Goal: Task Accomplishment & Management: Use online tool/utility

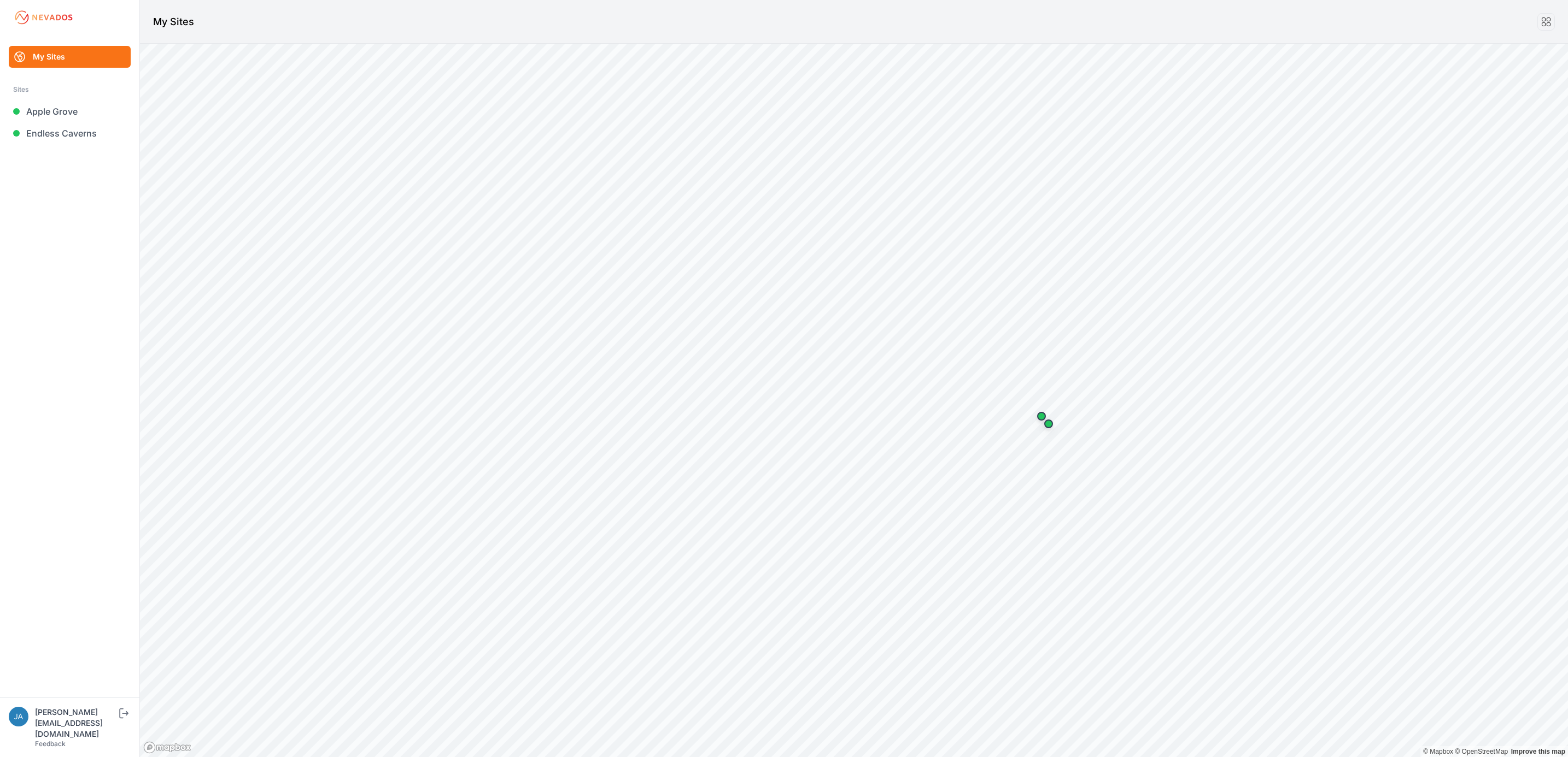
click at [64, 140] on link "Endless Caverns" at bounding box center [70, 134] width 122 height 22
click at [58, 114] on link "Apple Grove" at bounding box center [70, 112] width 122 height 22
click at [68, 108] on link "Apple Grove" at bounding box center [70, 112] width 122 height 22
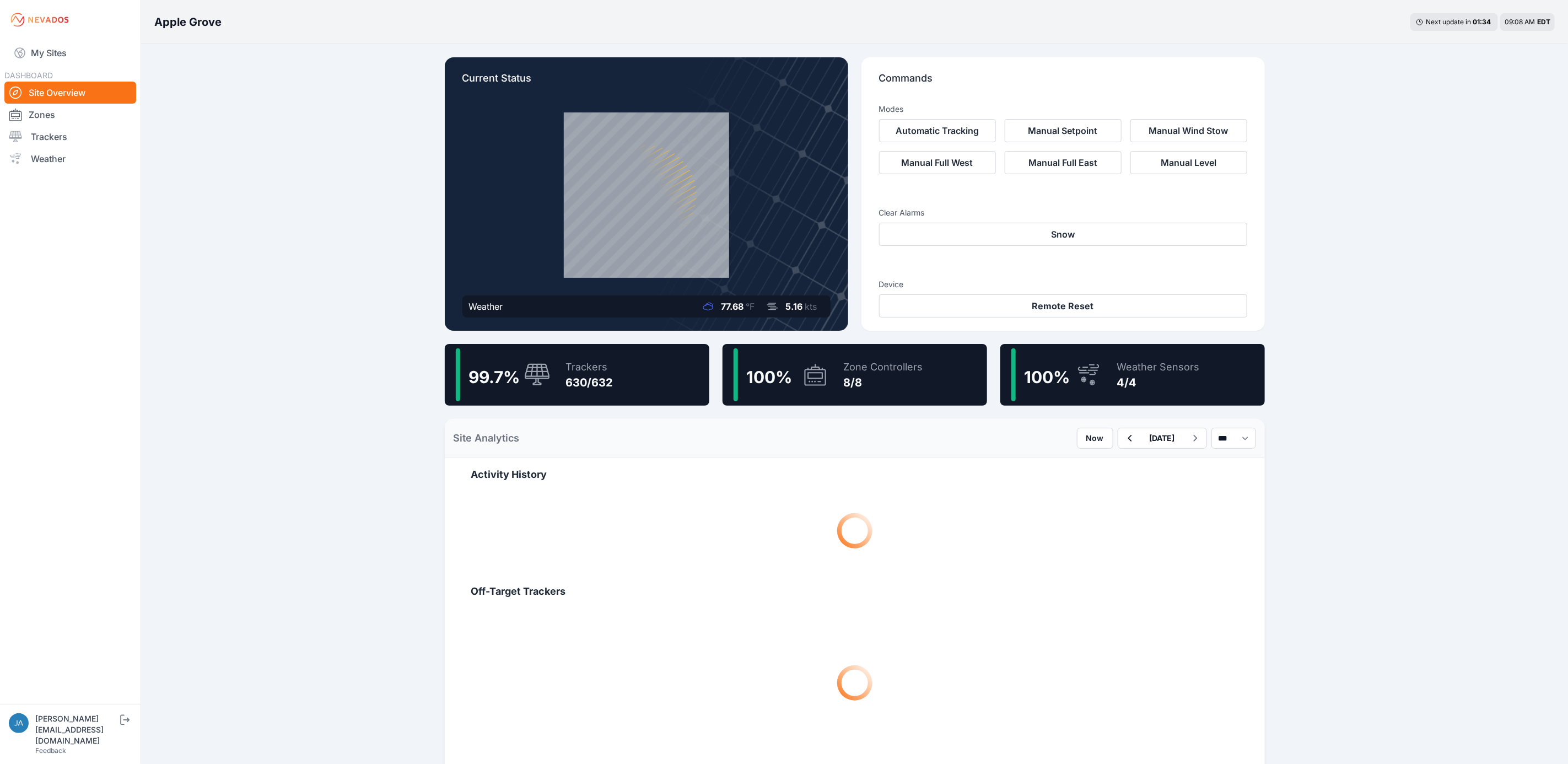
click at [617, 370] on div "99.7 % Trackers 630/632" at bounding box center [577, 374] width 265 height 62
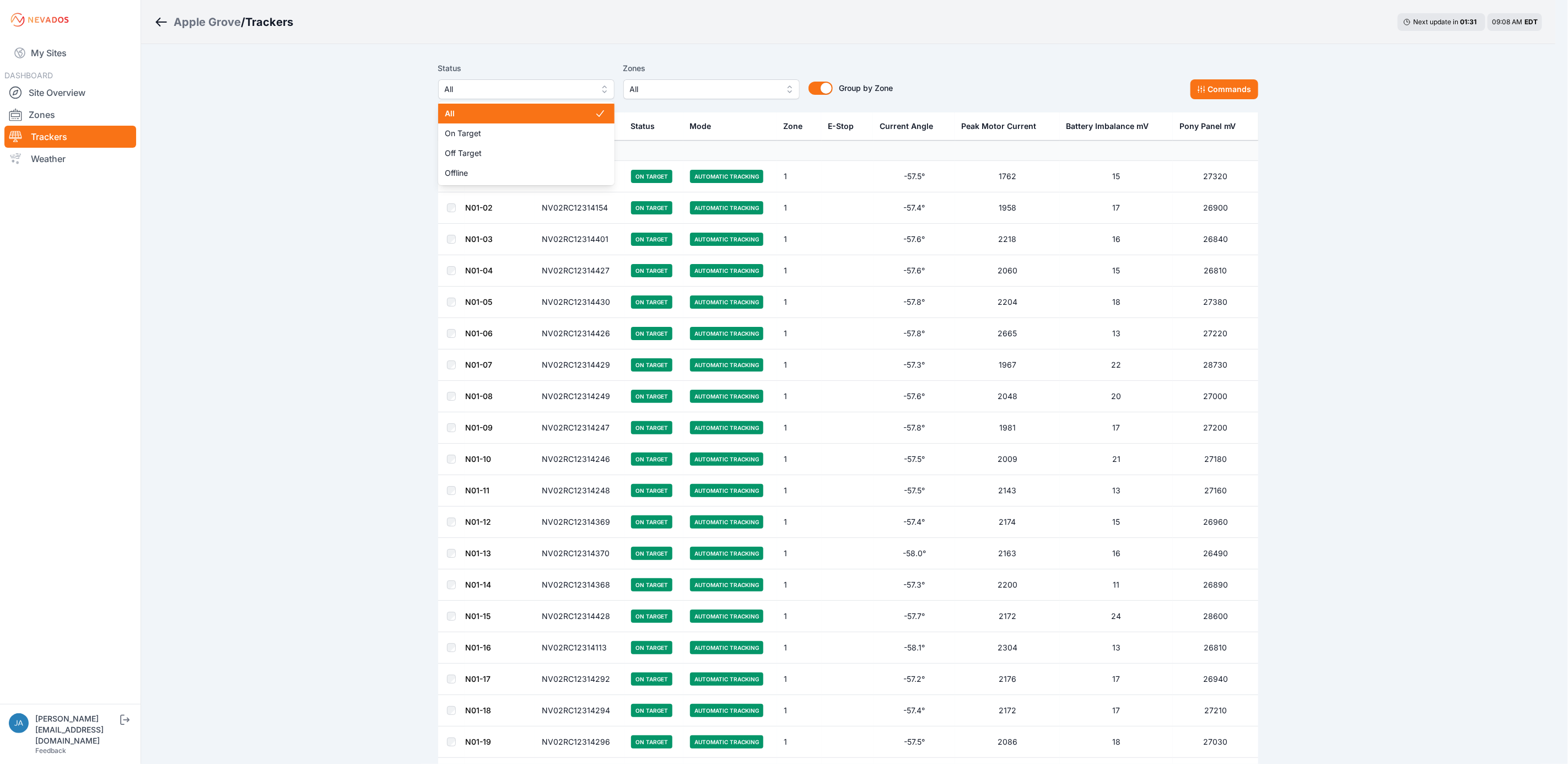
click at [579, 90] on span "All" at bounding box center [519, 90] width 148 height 13
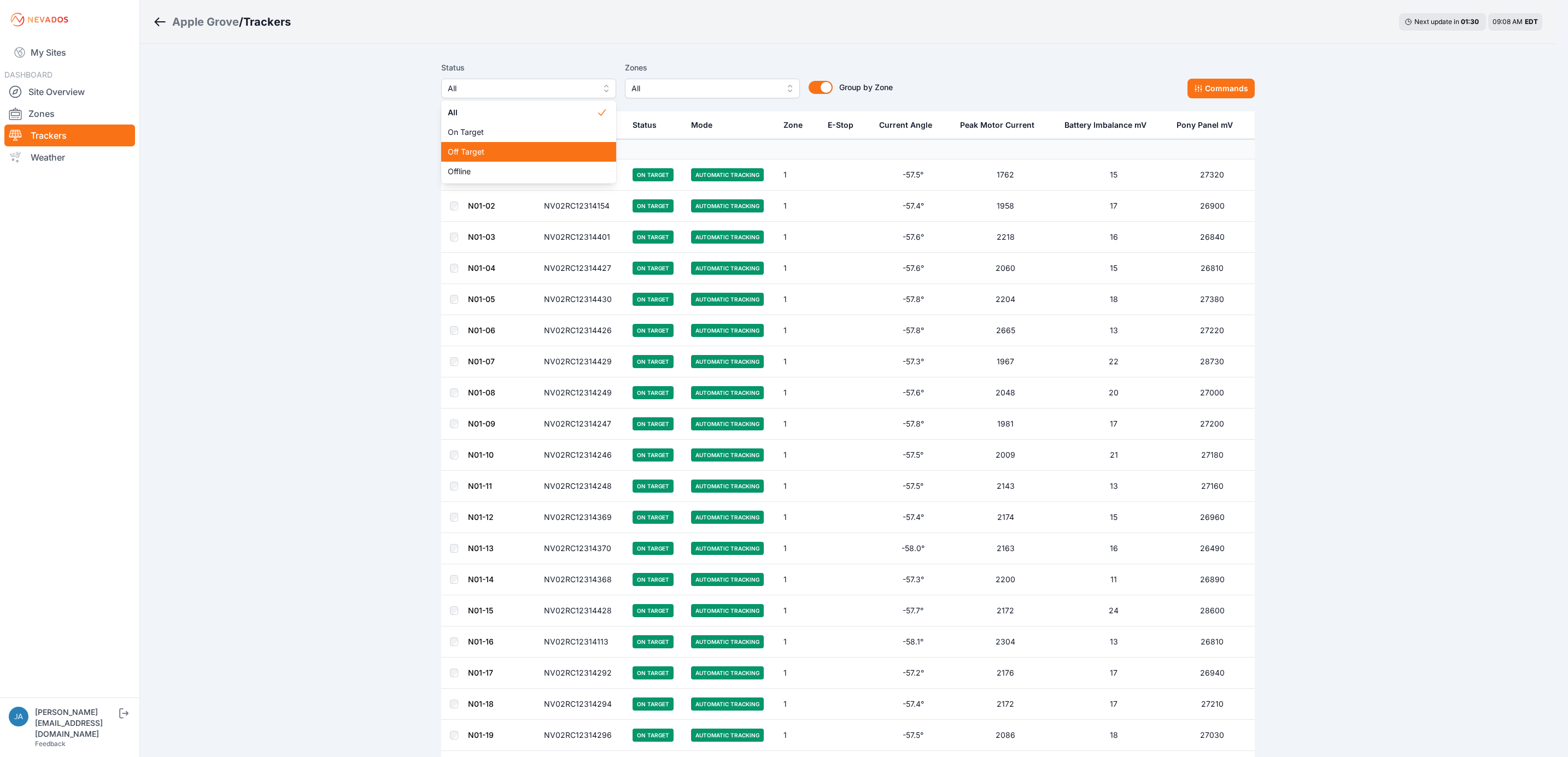
click at [583, 153] on span "Off Target" at bounding box center [522, 152] width 148 height 11
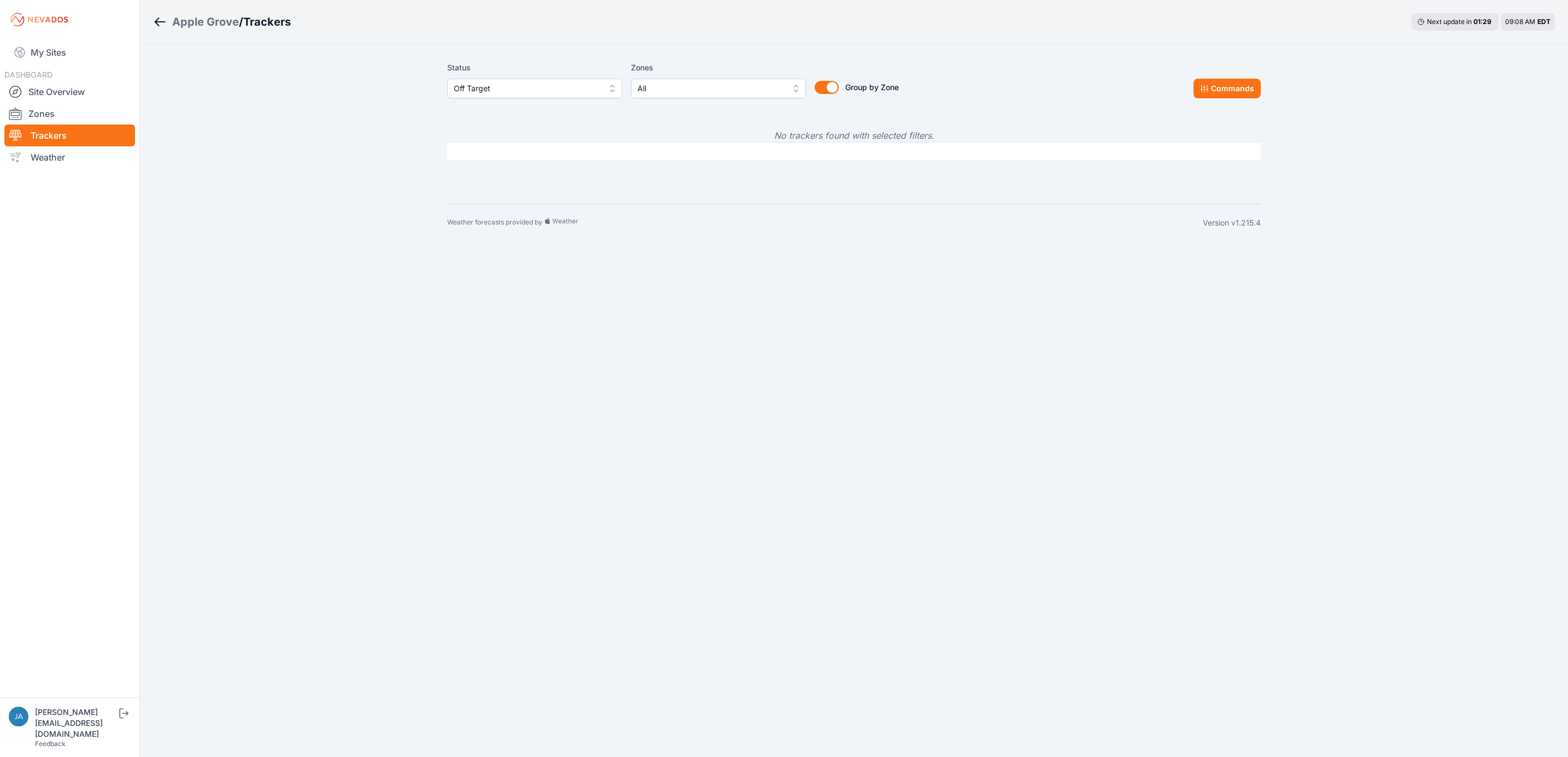
click at [599, 82] on span "Off Target" at bounding box center [527, 89] width 147 height 13
click at [518, 176] on span "Offline" at bounding box center [528, 171] width 148 height 11
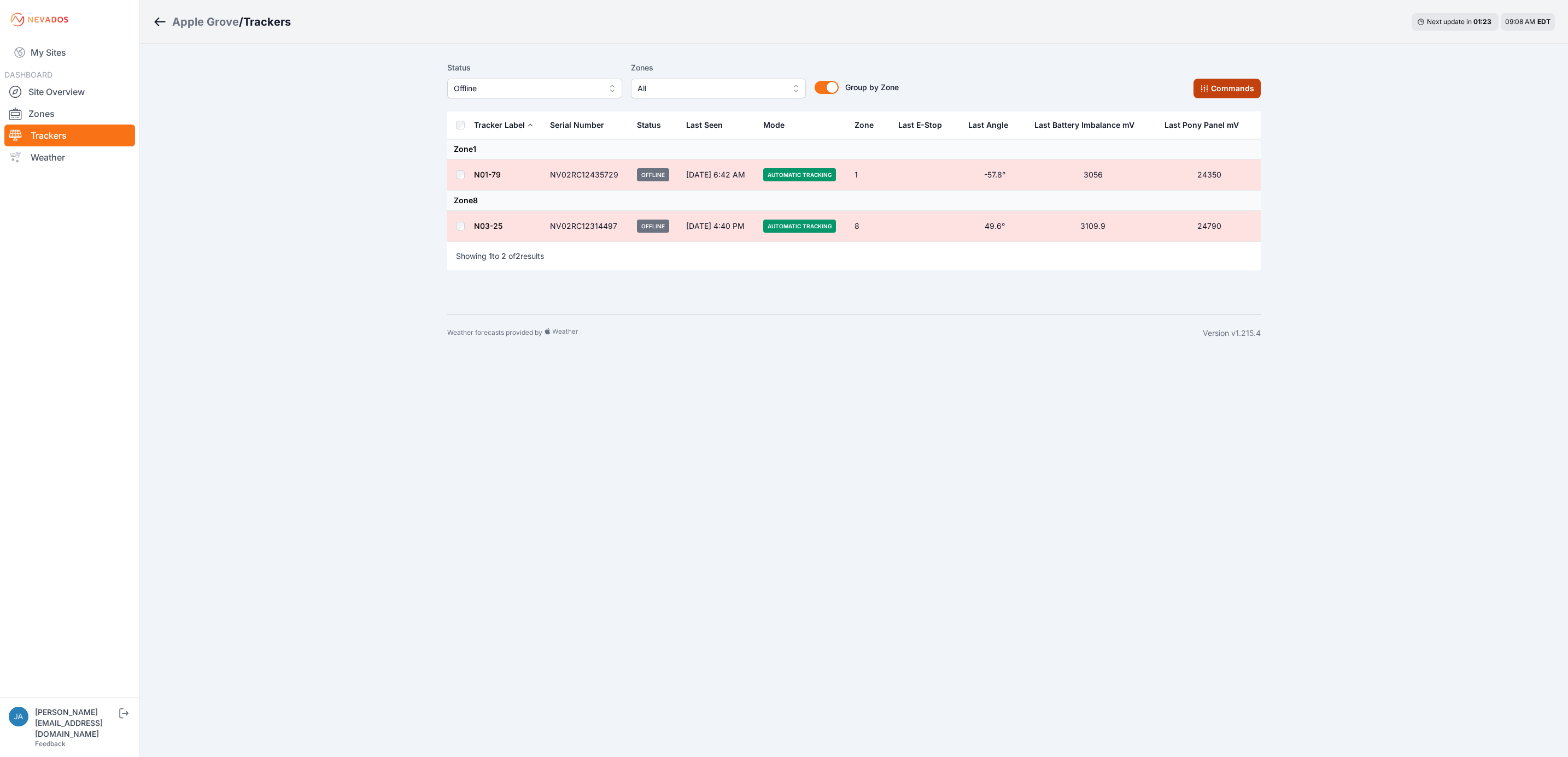
drag, startPoint x: 1228, startPoint y: 87, endPoint x: 1196, endPoint y: 95, distance: 33.0
click at [1227, 87] on button "Commands" at bounding box center [1226, 88] width 67 height 19
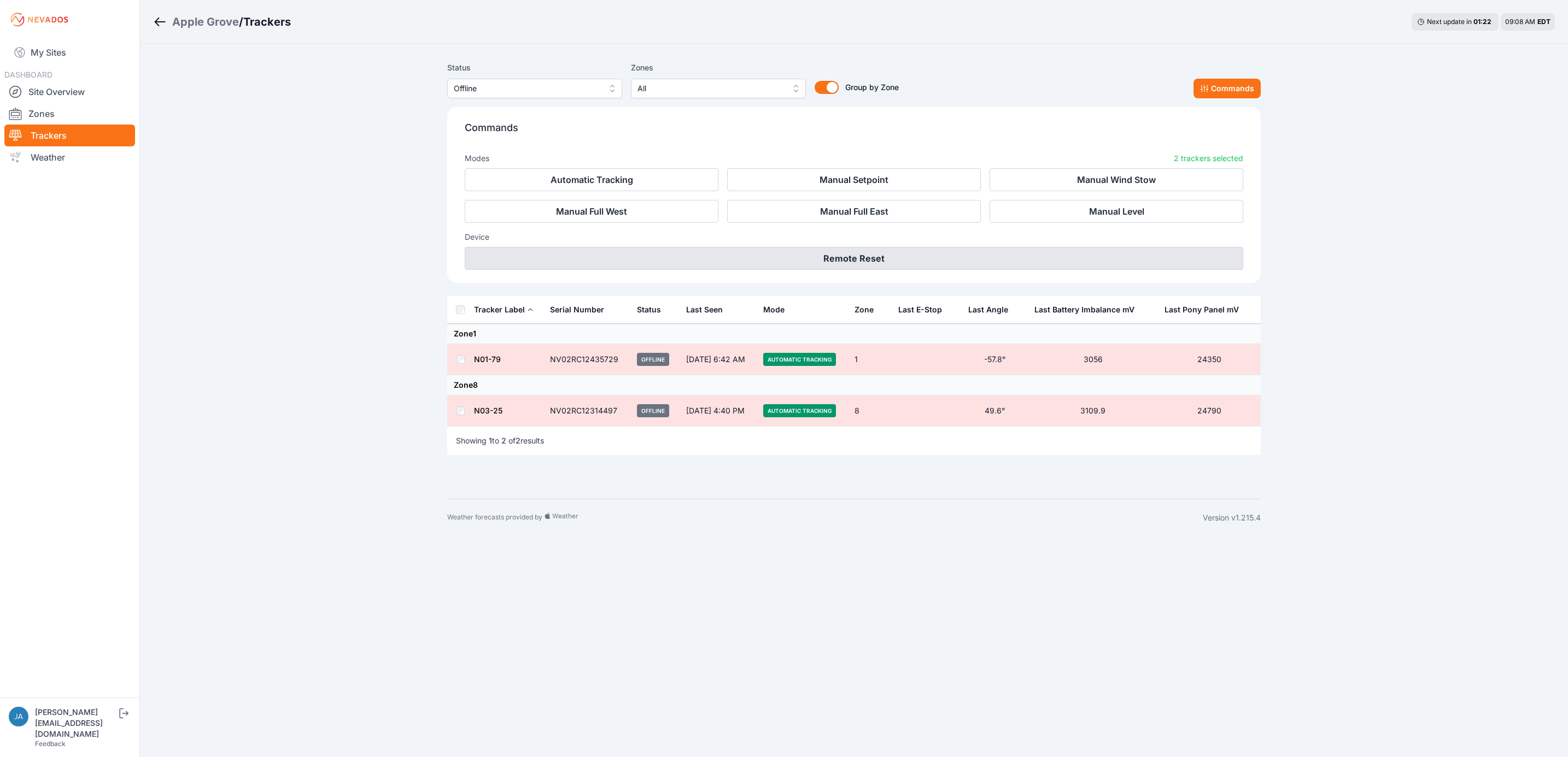
click at [881, 264] on button "Remote Reset" at bounding box center [854, 258] width 779 height 23
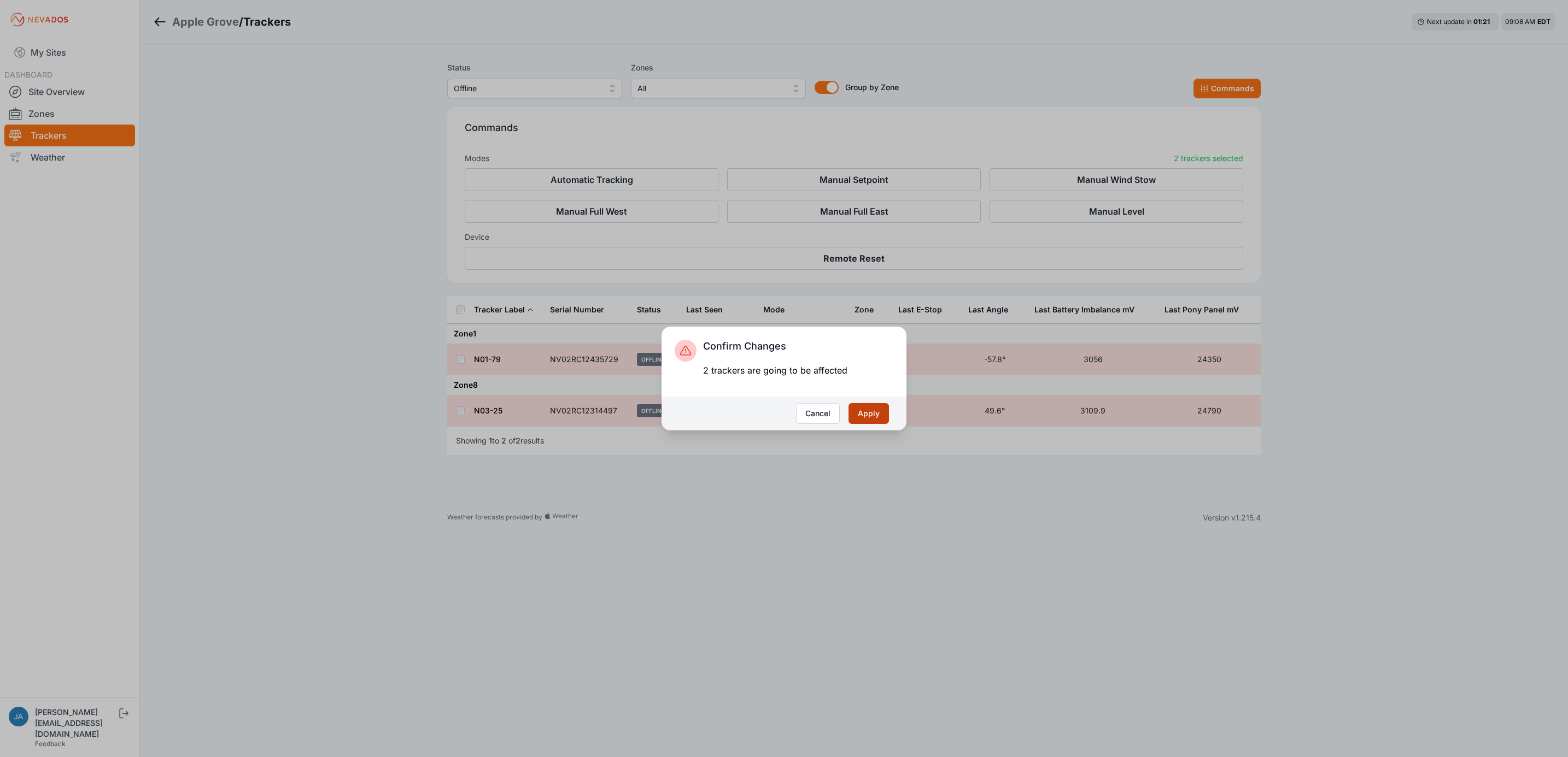
click at [873, 419] on button "Apply" at bounding box center [868, 414] width 40 height 21
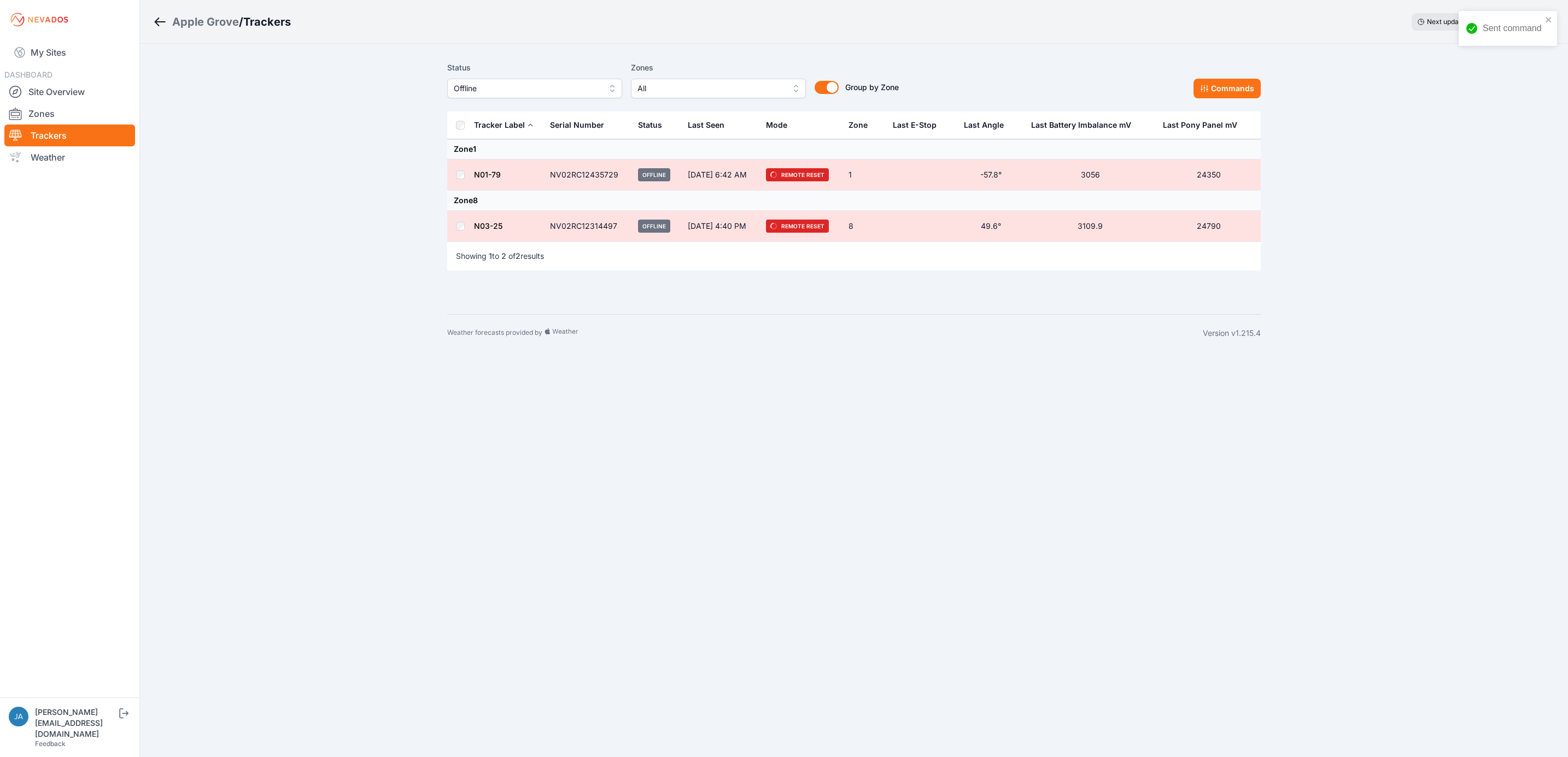
click at [49, 43] on link "My Sites" at bounding box center [70, 52] width 131 height 27
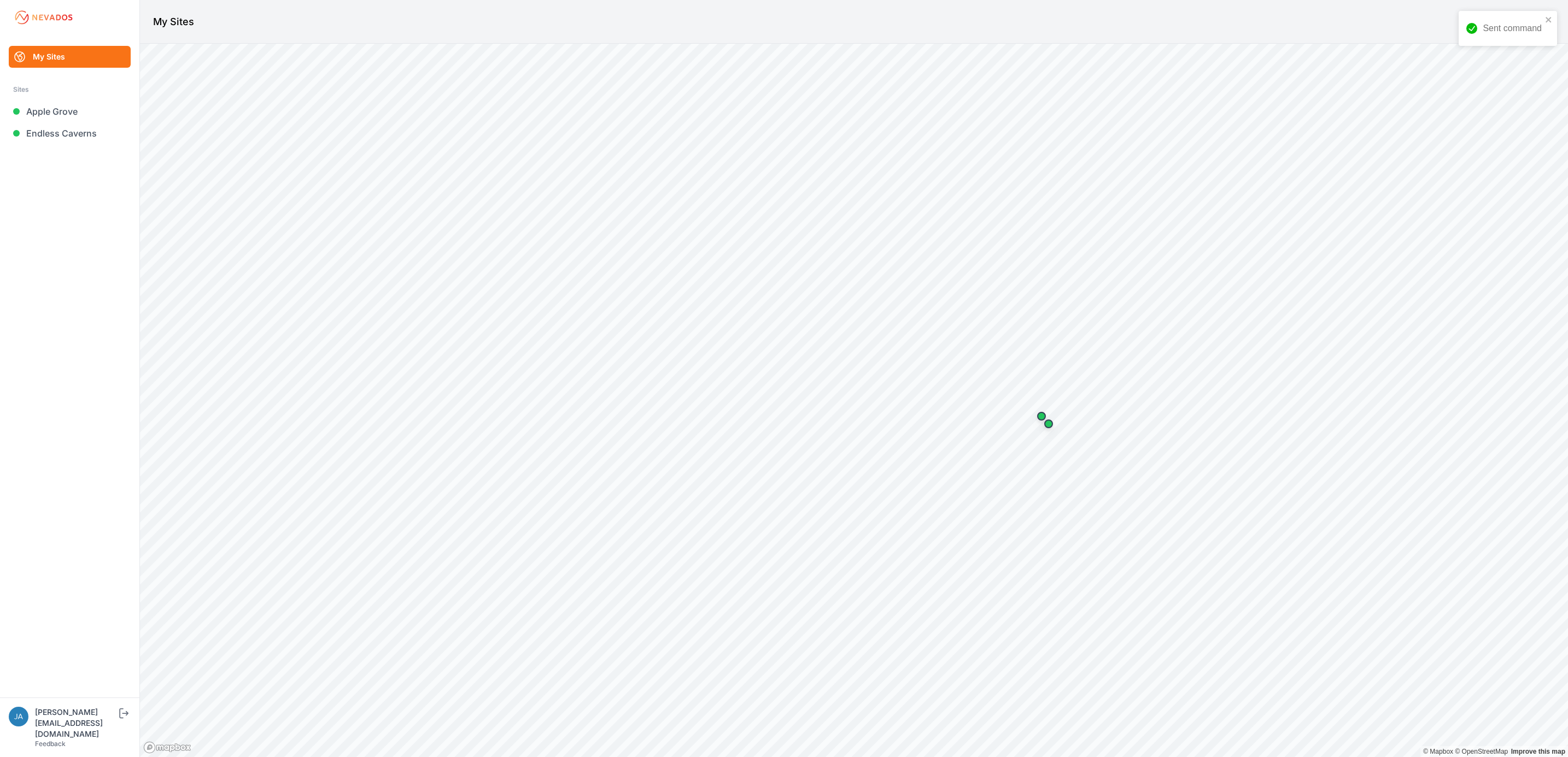
click at [89, 145] on ul "My Sites Sites Apple Grove Endless Caverns" at bounding box center [70, 372] width 114 height 652
click at [89, 138] on link "Endless Caverns" at bounding box center [70, 134] width 122 height 22
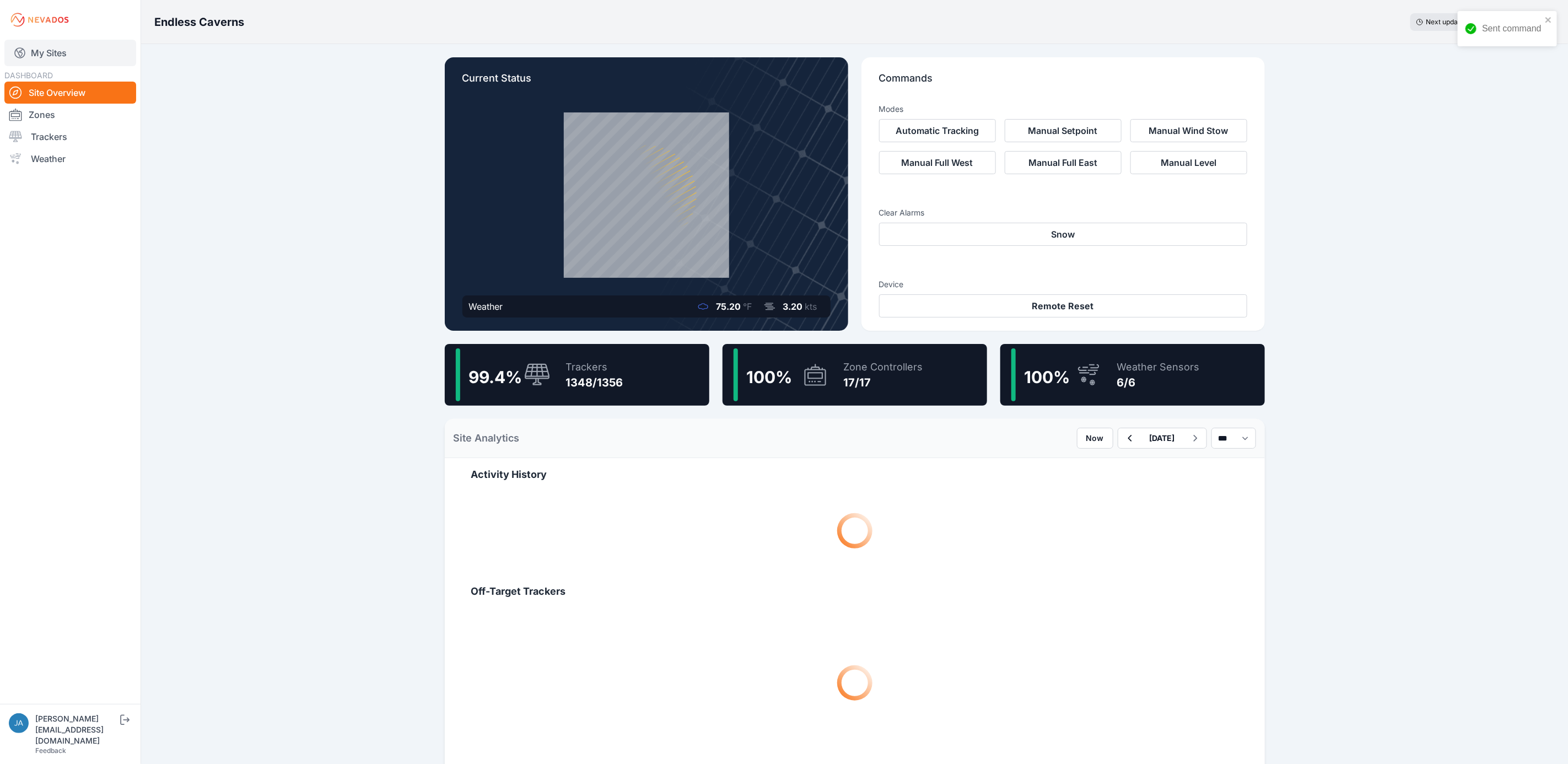
click at [43, 52] on link "My Sites" at bounding box center [70, 53] width 132 height 27
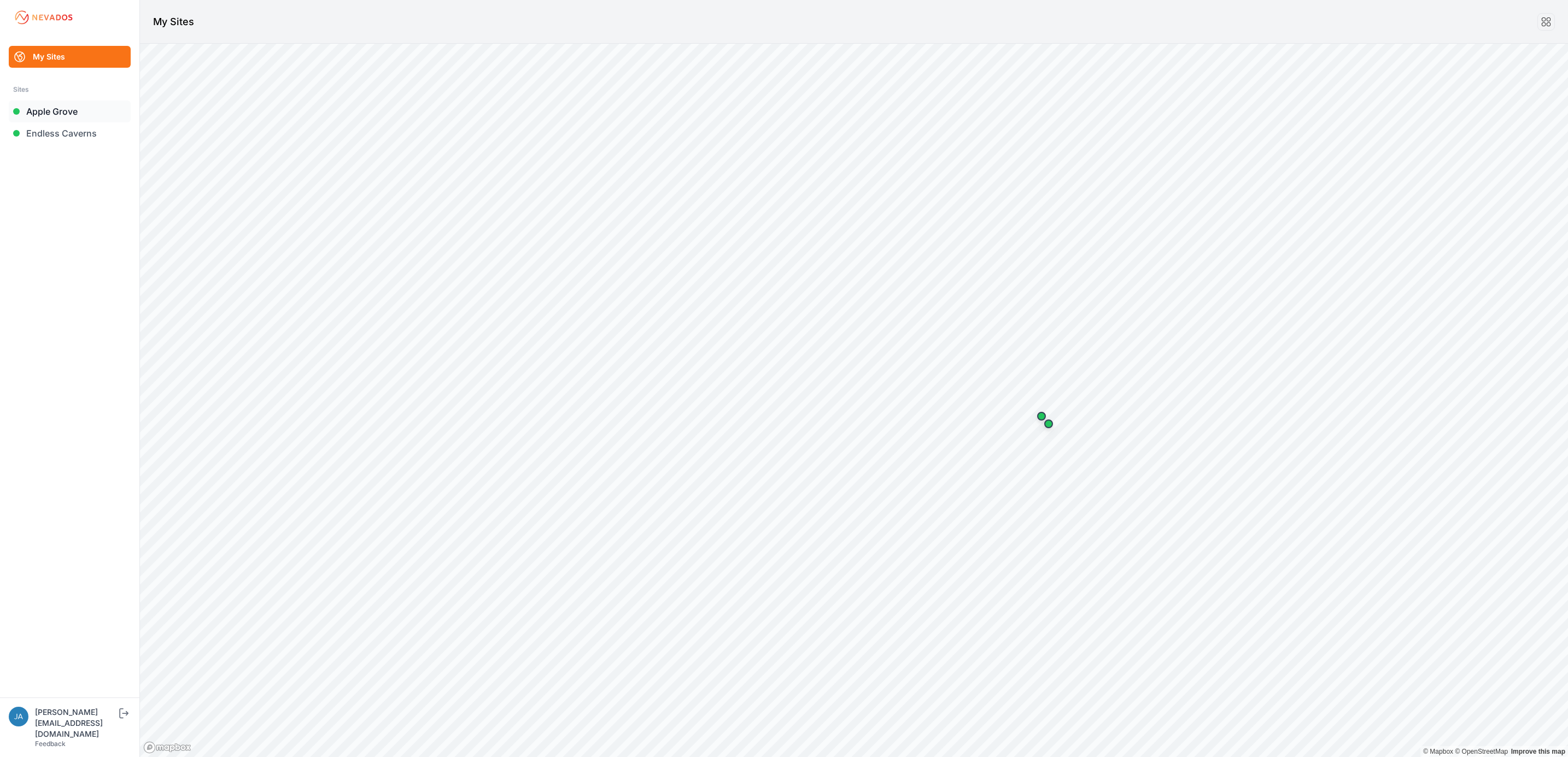
drag, startPoint x: 66, startPoint y: 114, endPoint x: 82, endPoint y: 111, distance: 16.3
click at [66, 114] on link "Apple Grove" at bounding box center [70, 112] width 122 height 22
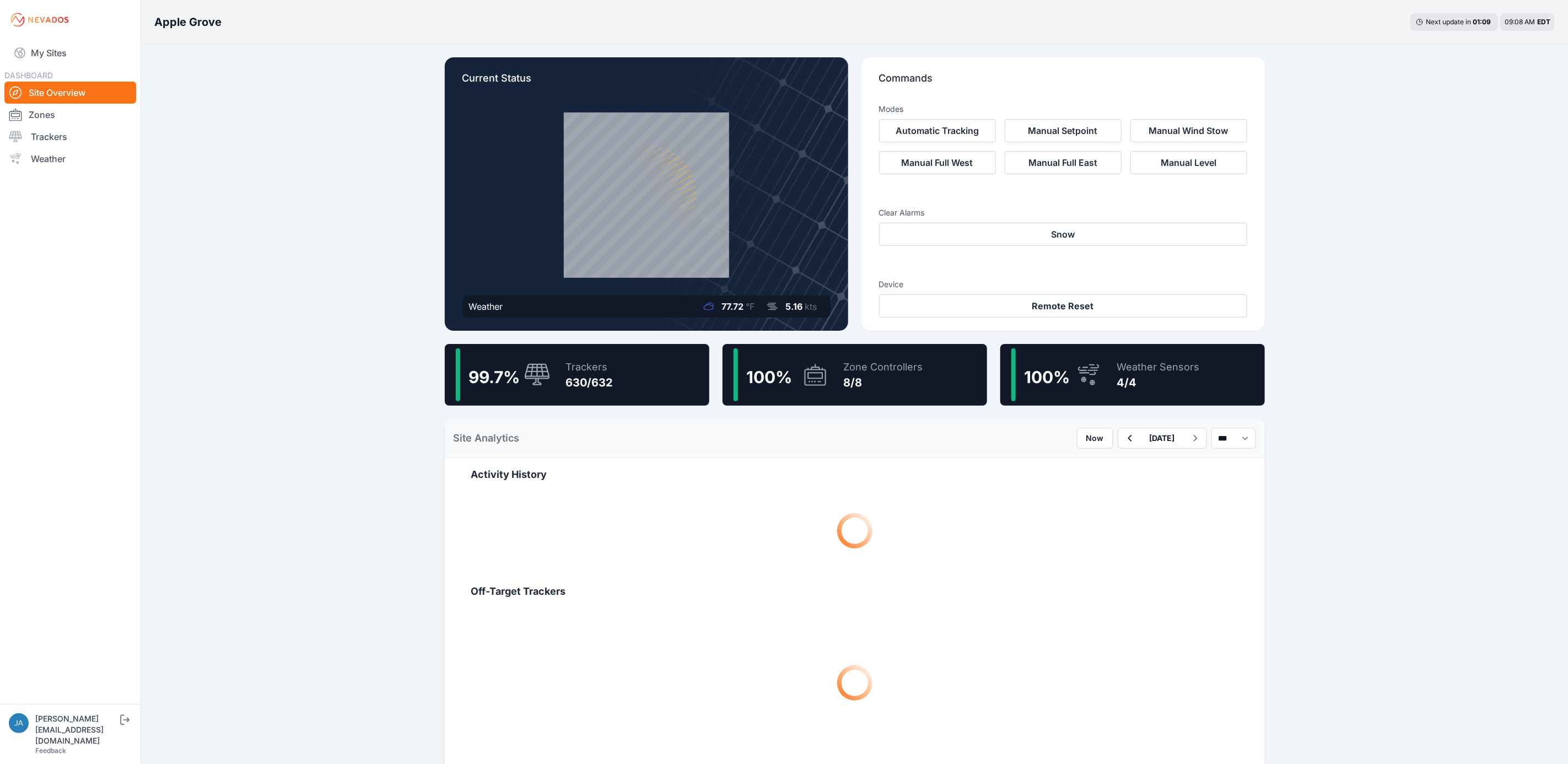
click at [629, 340] on div "Current Status Weather 77.72 °F 5.16 kts Commands Modes Automatic Tracking Manu…" at bounding box center [854, 612] width 847 height 1137
click at [631, 359] on div "99.7 % Trackers 630/632" at bounding box center [577, 374] width 265 height 62
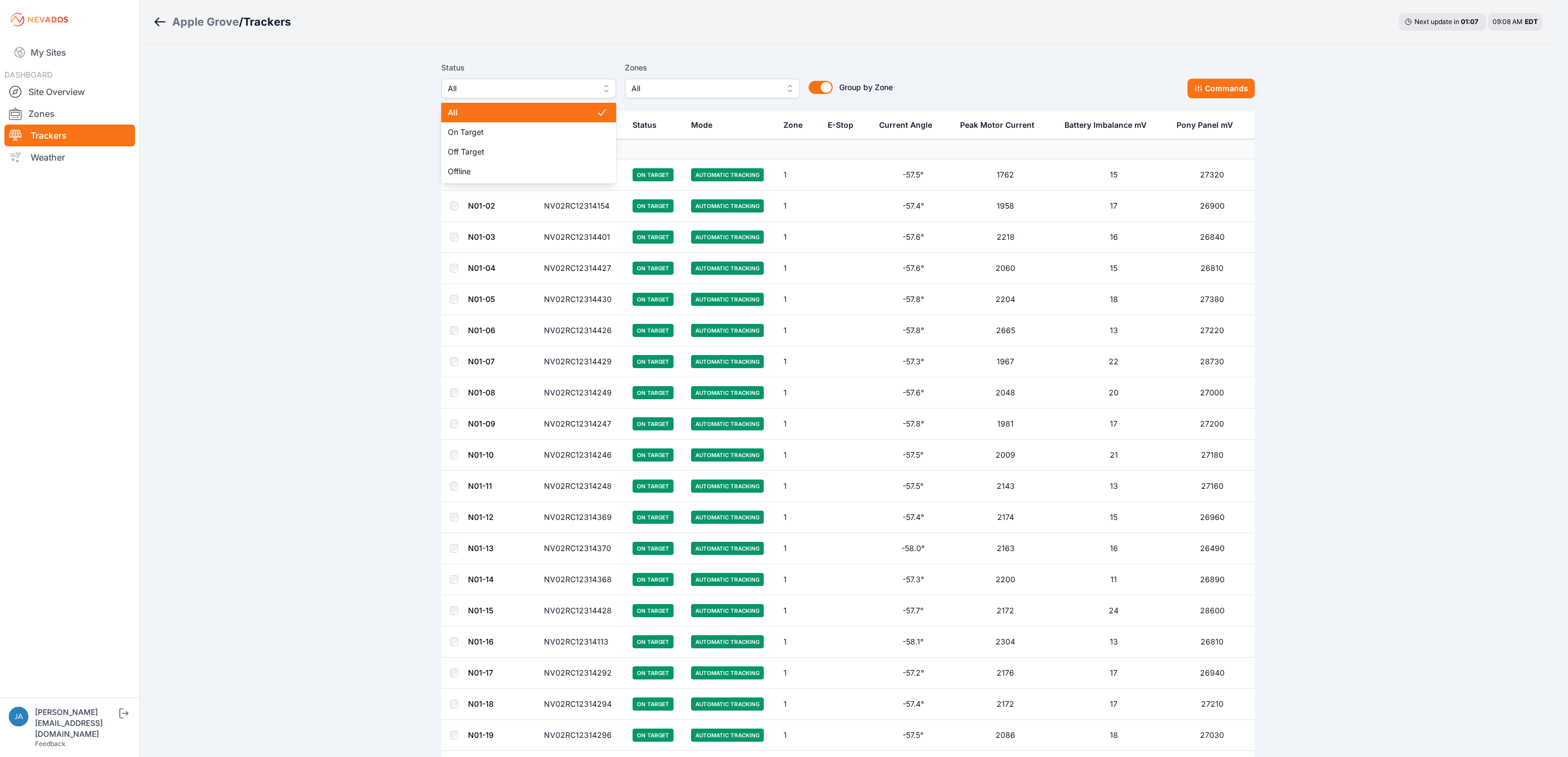
click at [581, 87] on span "All" at bounding box center [521, 89] width 147 height 13
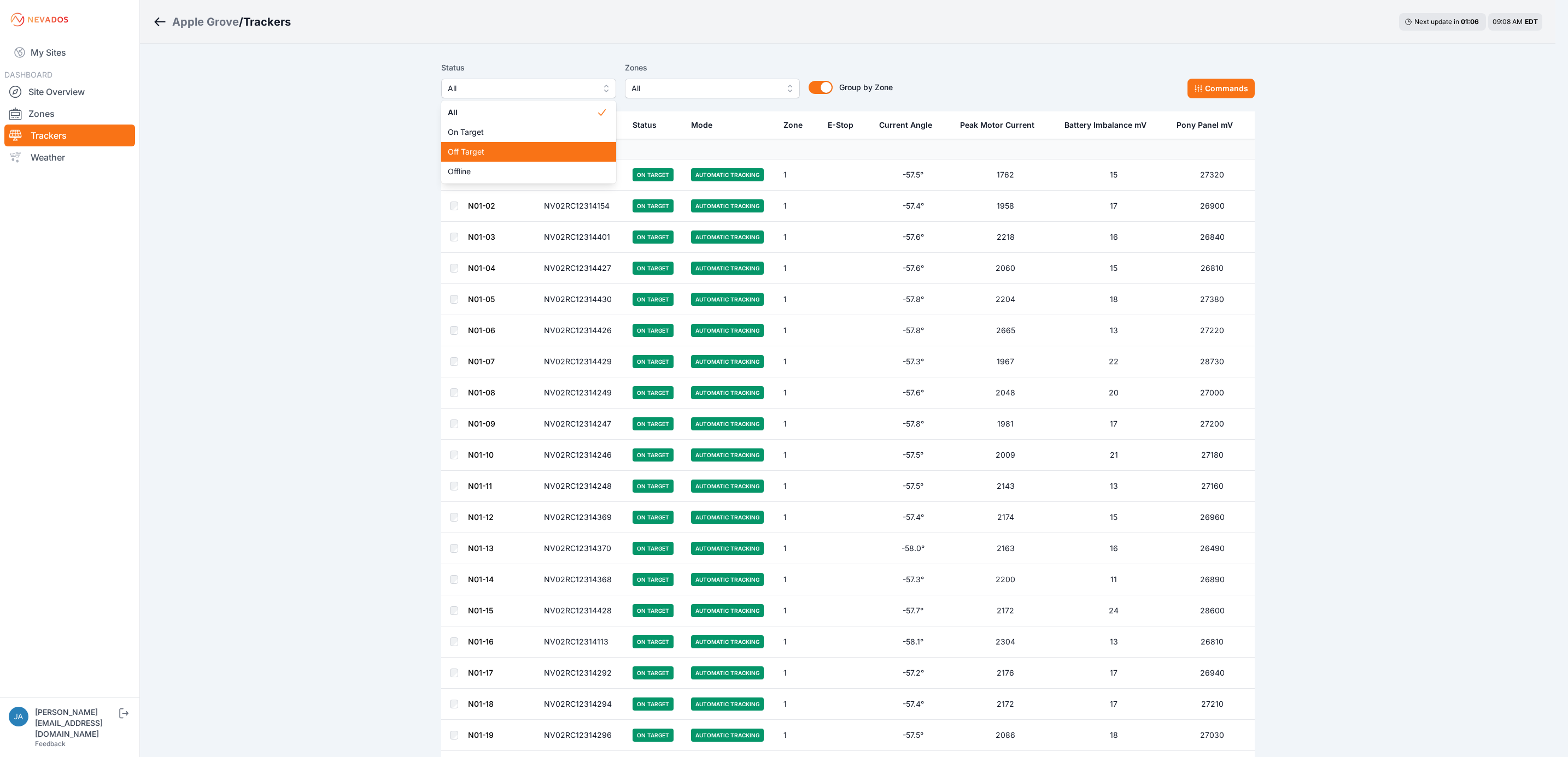
click at [556, 149] on span "Off Target" at bounding box center [522, 152] width 148 height 11
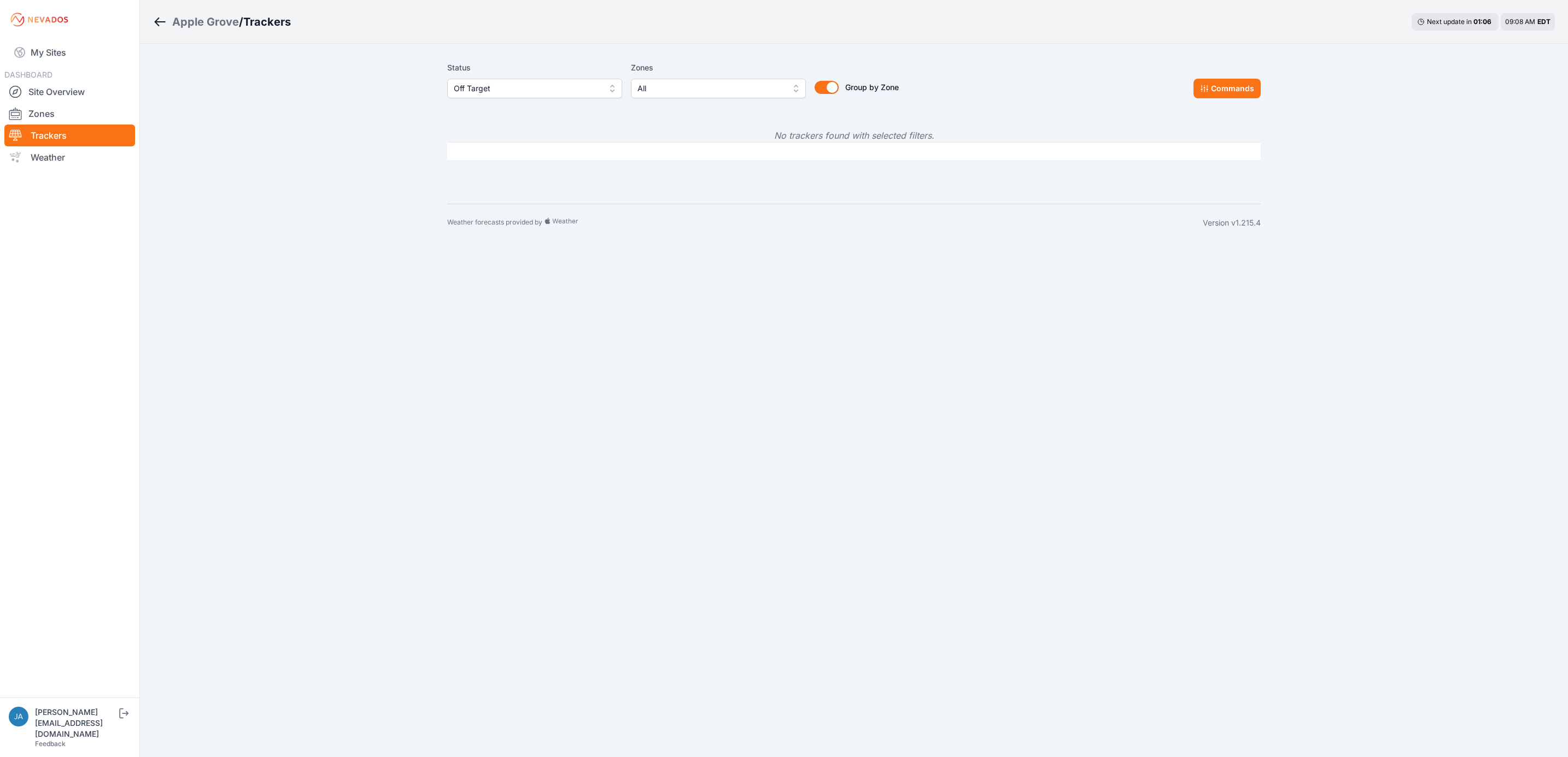
click at [518, 89] on span "Off Target" at bounding box center [527, 89] width 147 height 13
click at [525, 173] on span "Offline" at bounding box center [528, 171] width 148 height 11
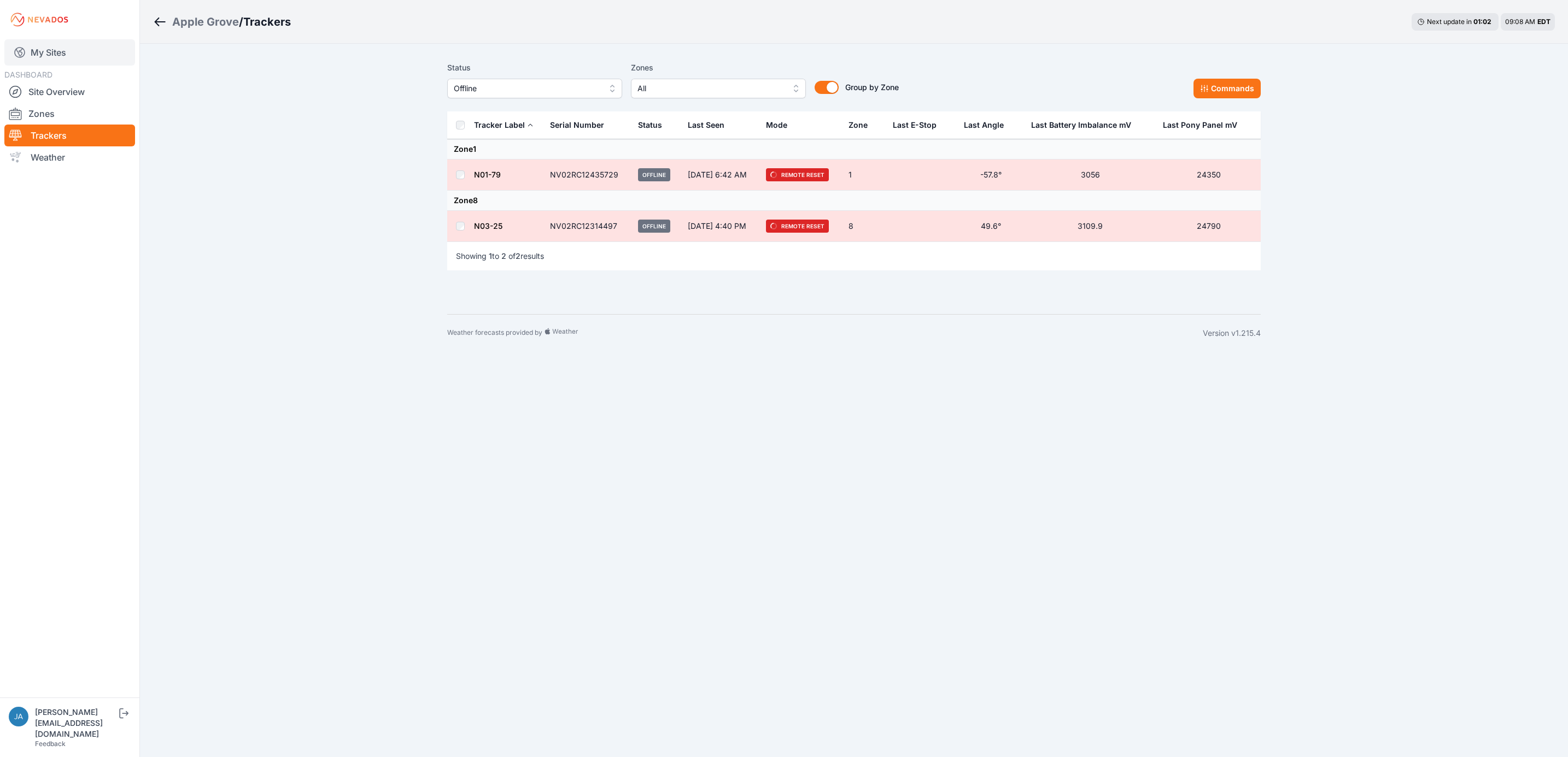
click at [49, 43] on link "My Sites" at bounding box center [70, 52] width 131 height 27
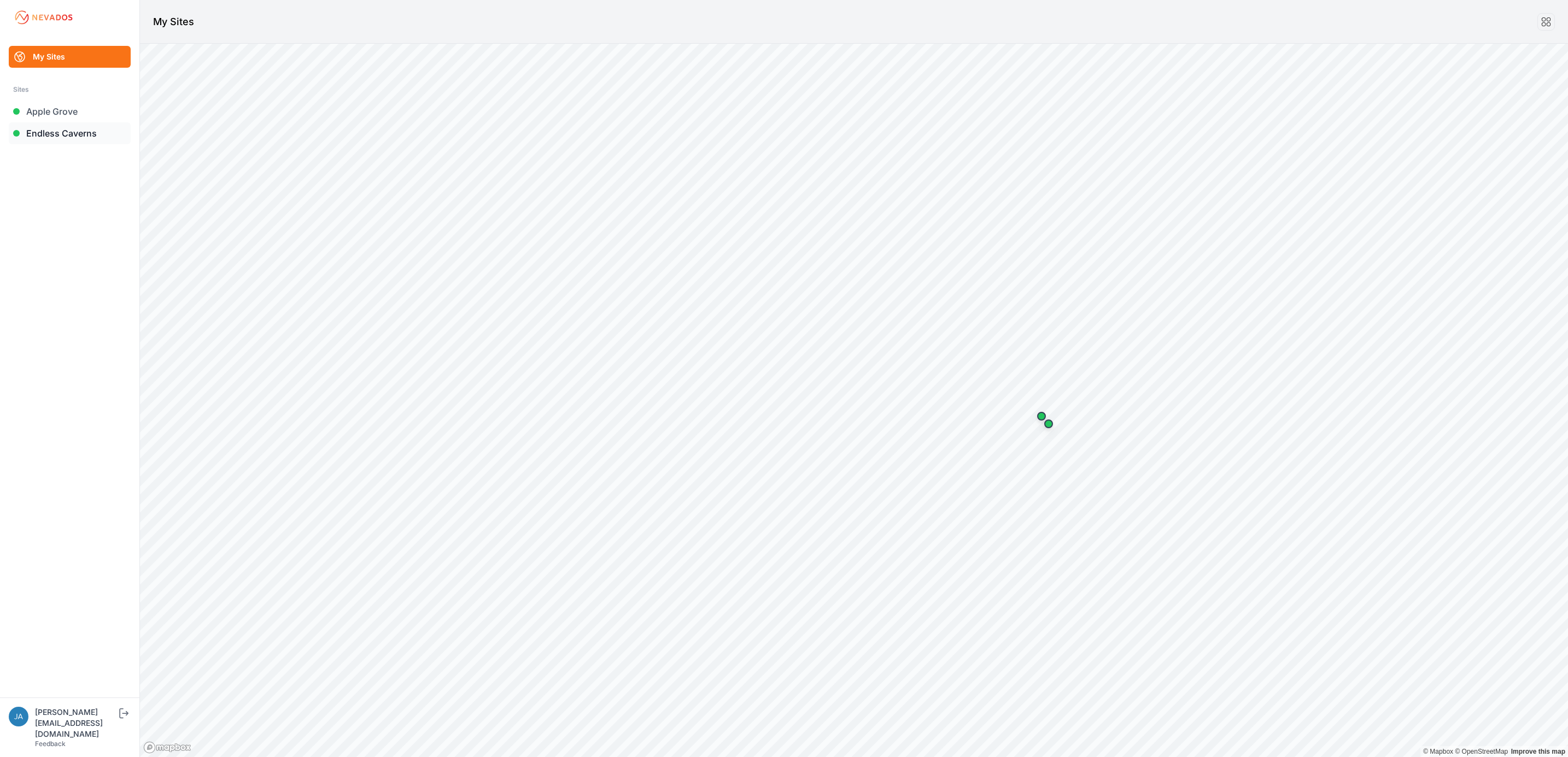
click at [82, 133] on link "Endless Caverns" at bounding box center [70, 134] width 122 height 22
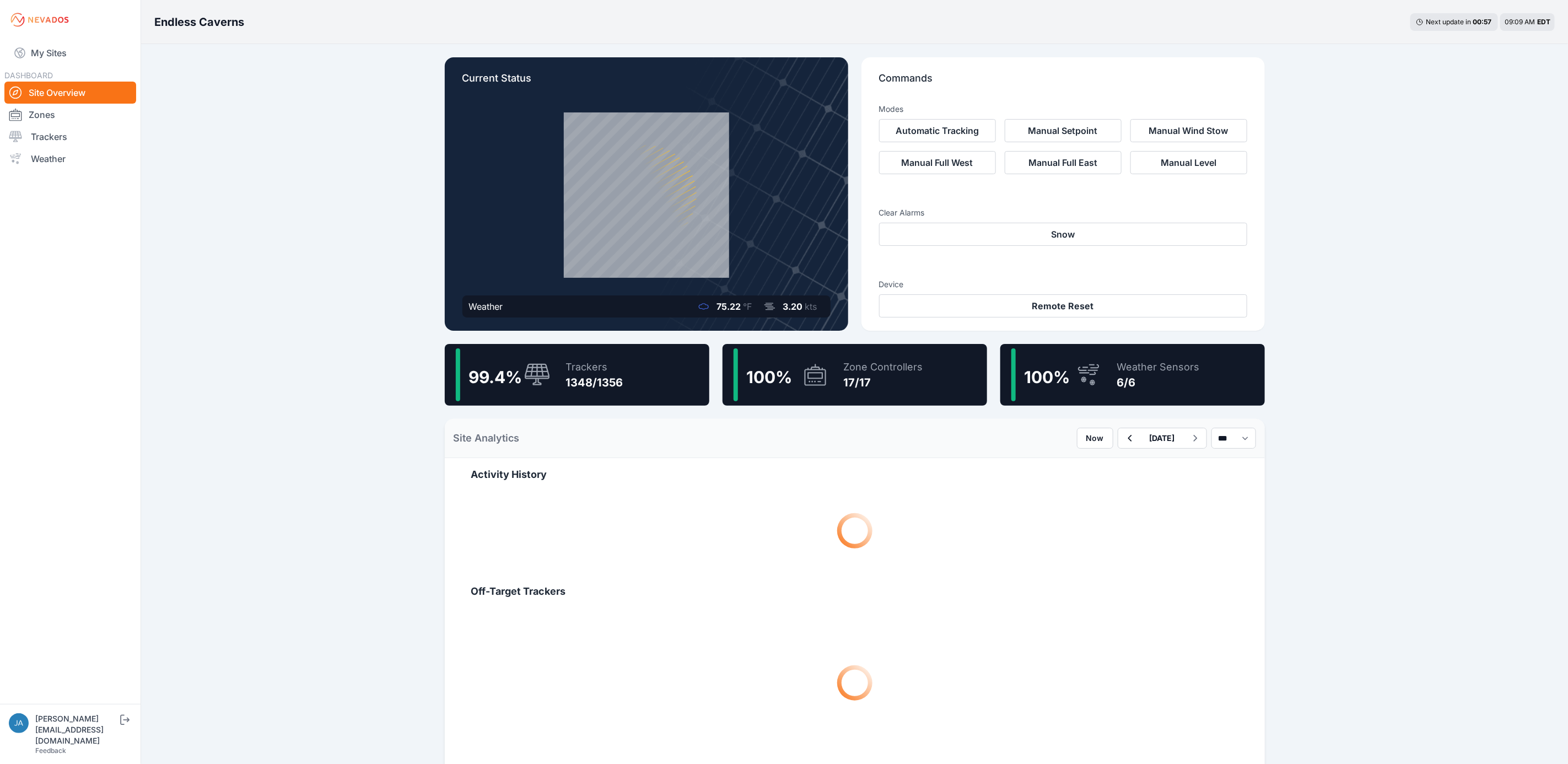
click at [621, 366] on div "Trackers" at bounding box center [595, 367] width 57 height 16
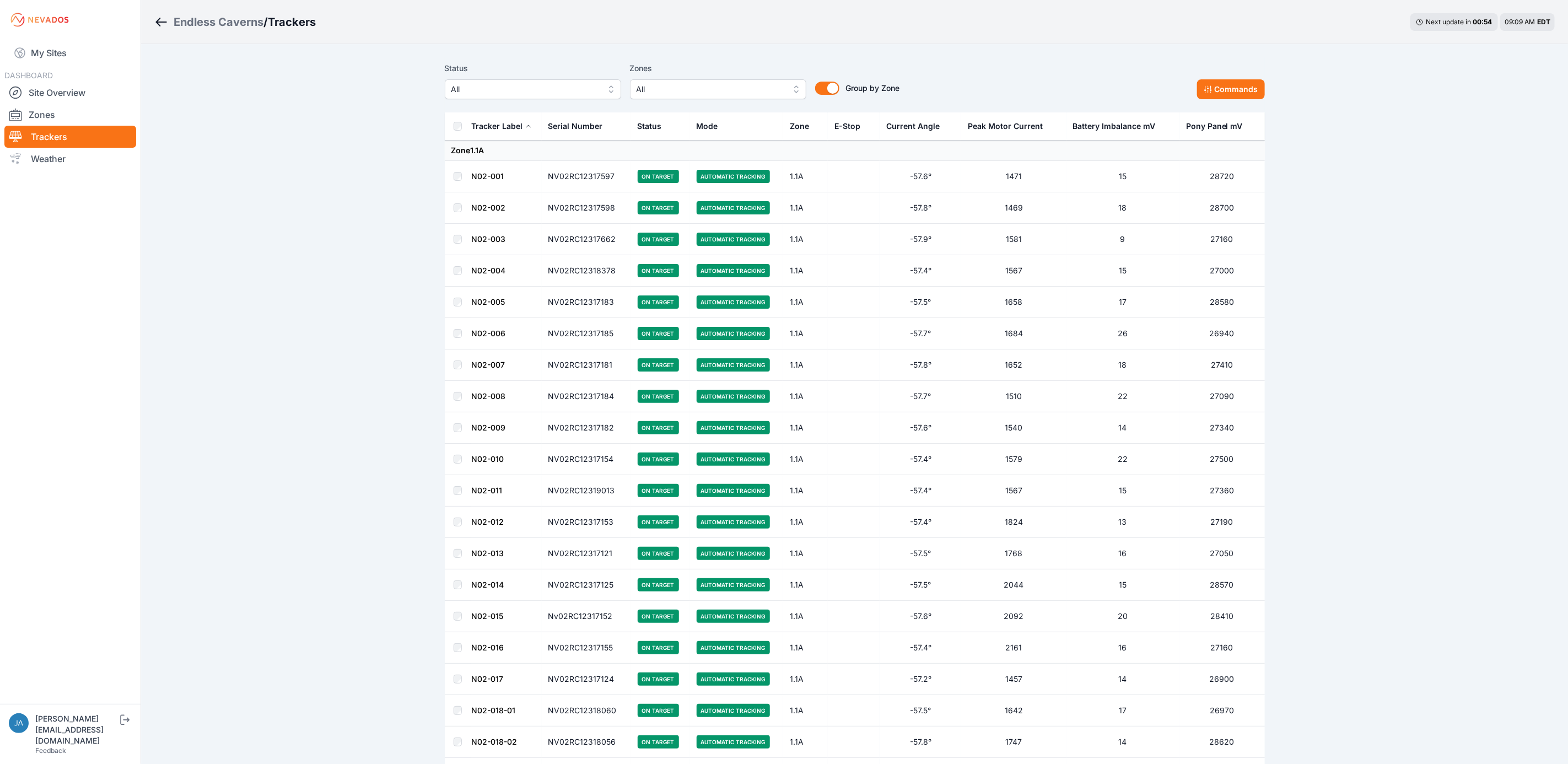
click at [504, 92] on span "All" at bounding box center [525, 90] width 148 height 13
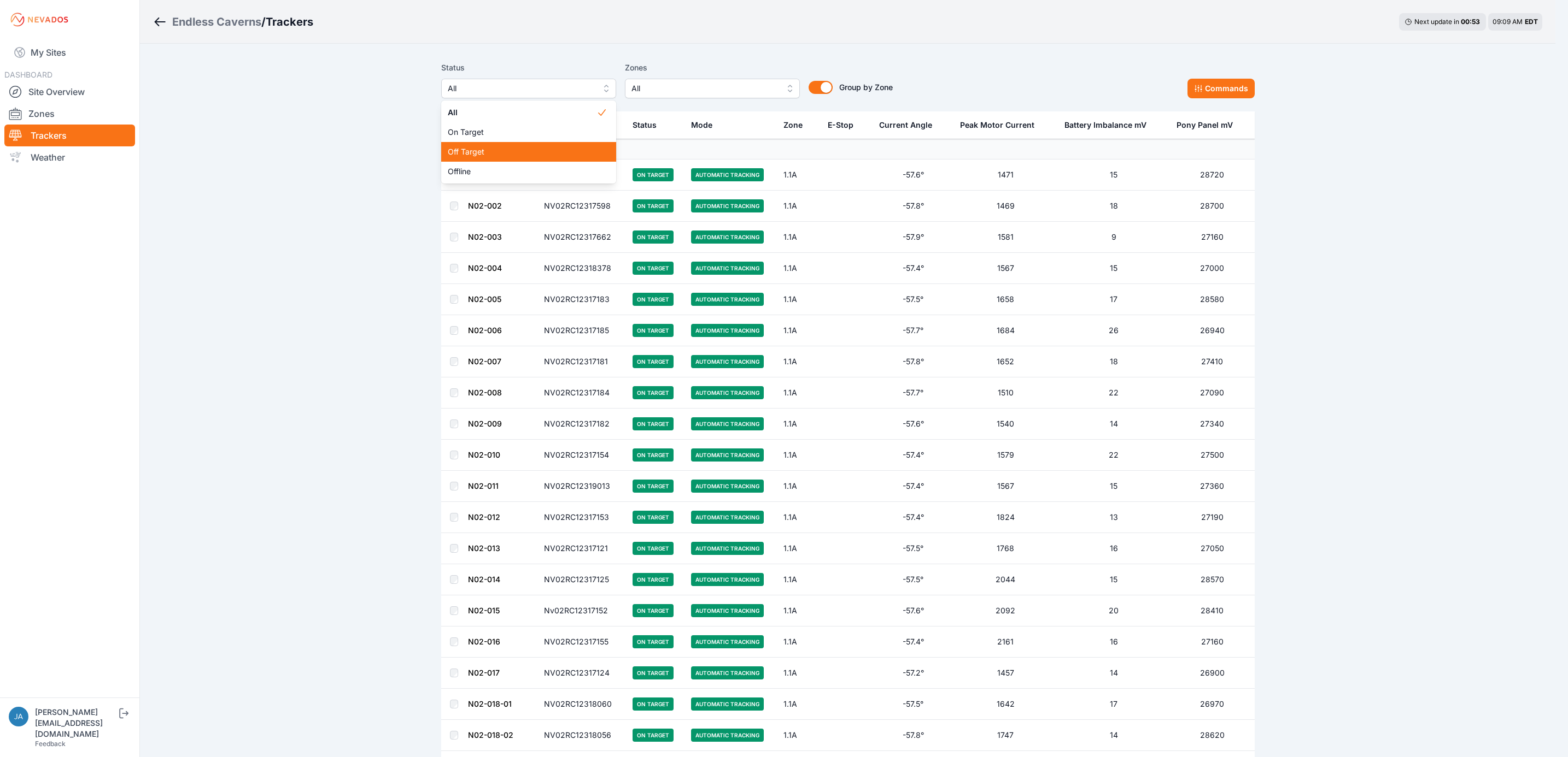
click at [506, 153] on span "Off Target" at bounding box center [522, 152] width 148 height 11
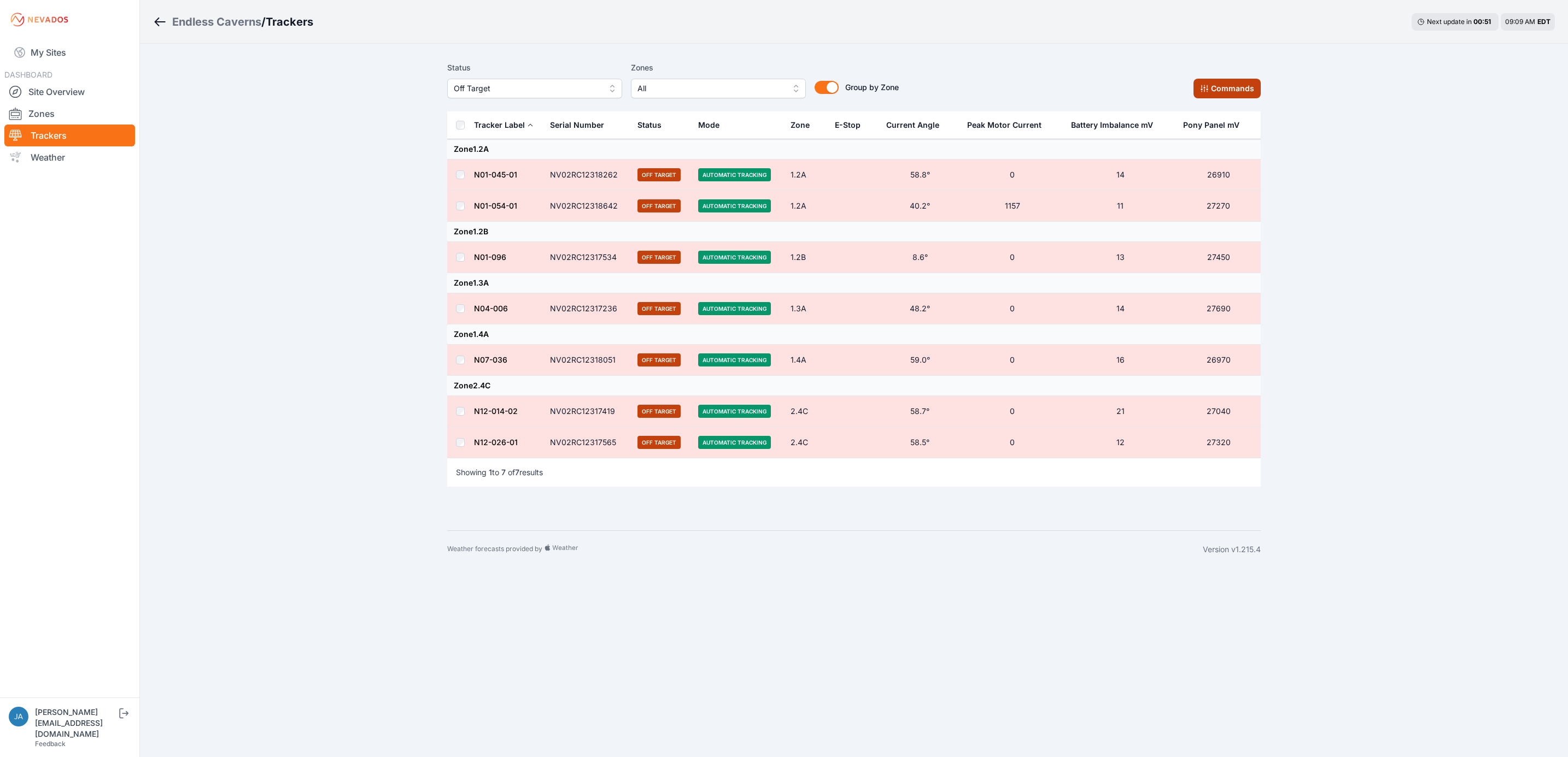
click at [1215, 91] on button "Commands" at bounding box center [1226, 88] width 67 height 19
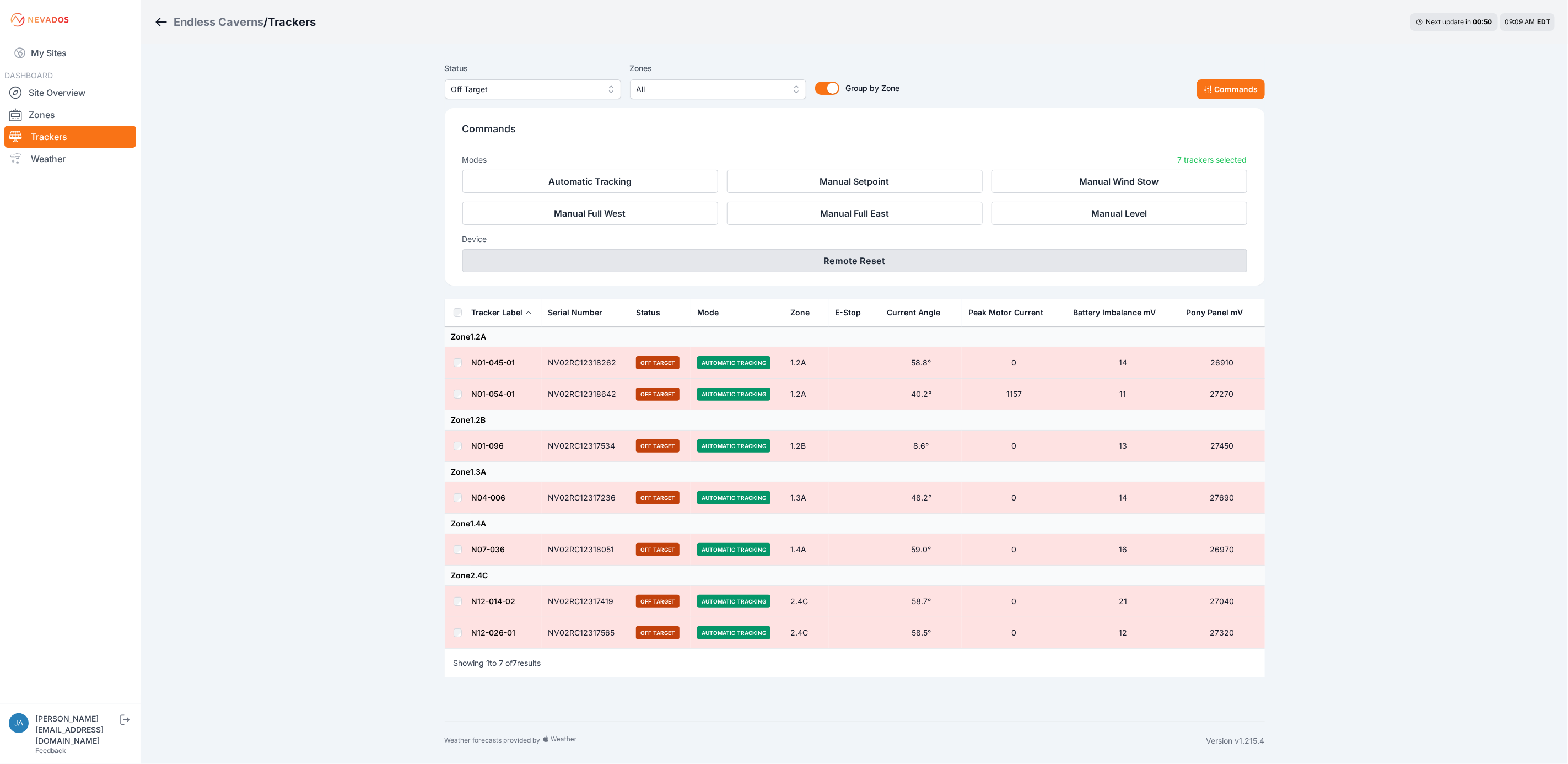
click at [903, 255] on button "Remote Reset" at bounding box center [855, 261] width 785 height 23
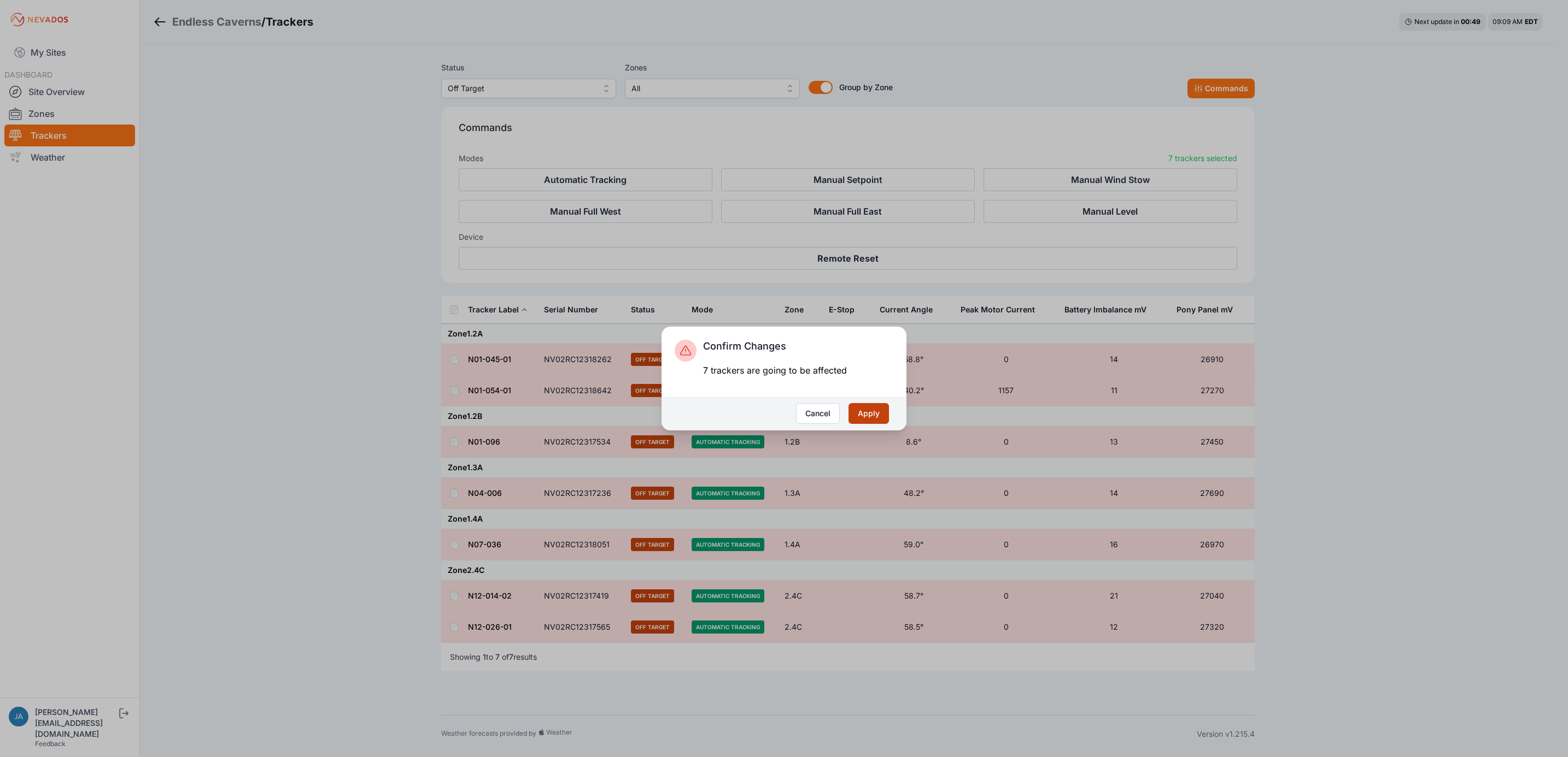
click at [877, 410] on button "Apply" at bounding box center [868, 414] width 40 height 21
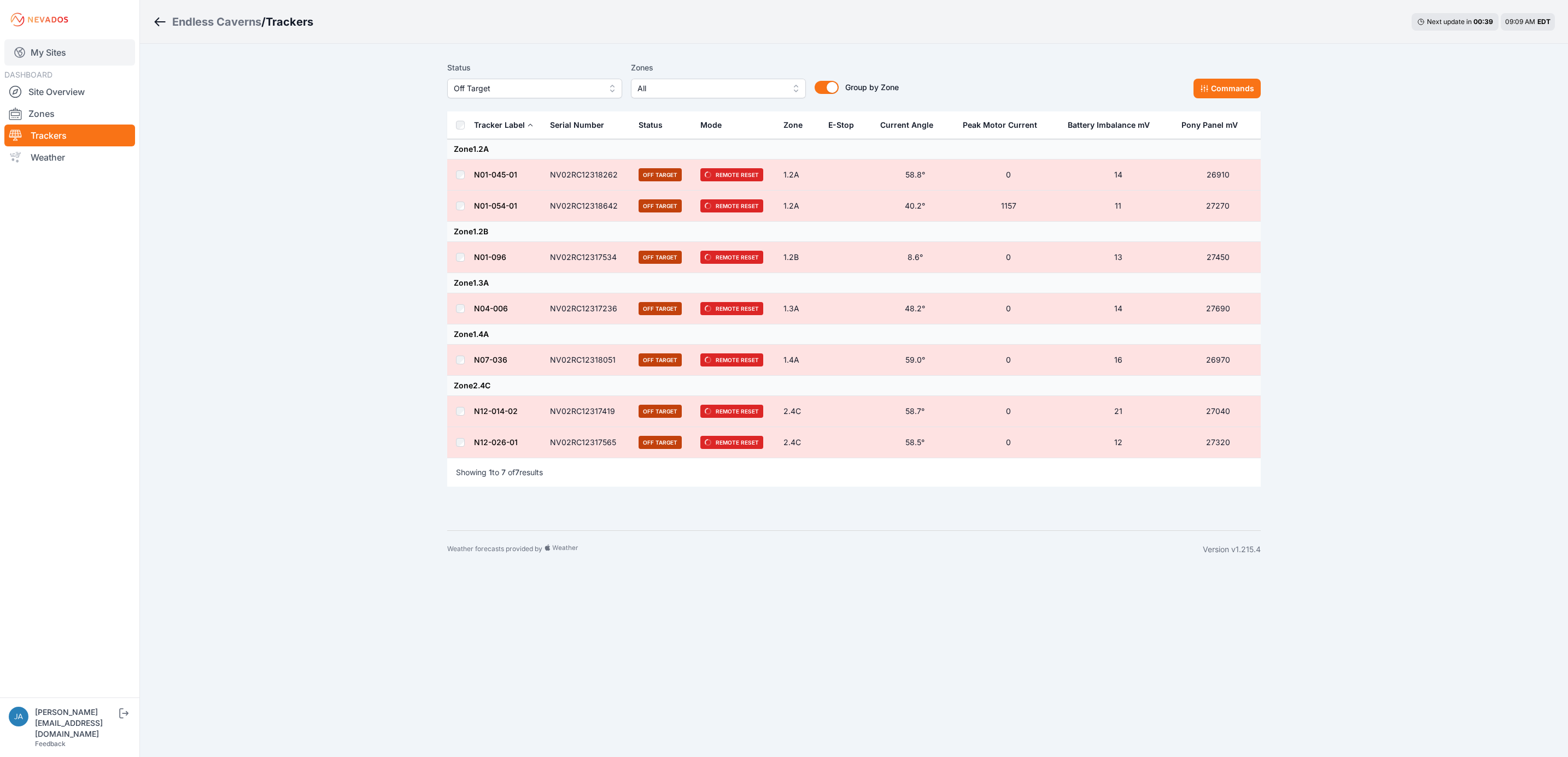
click at [48, 51] on link "My Sites" at bounding box center [70, 52] width 131 height 27
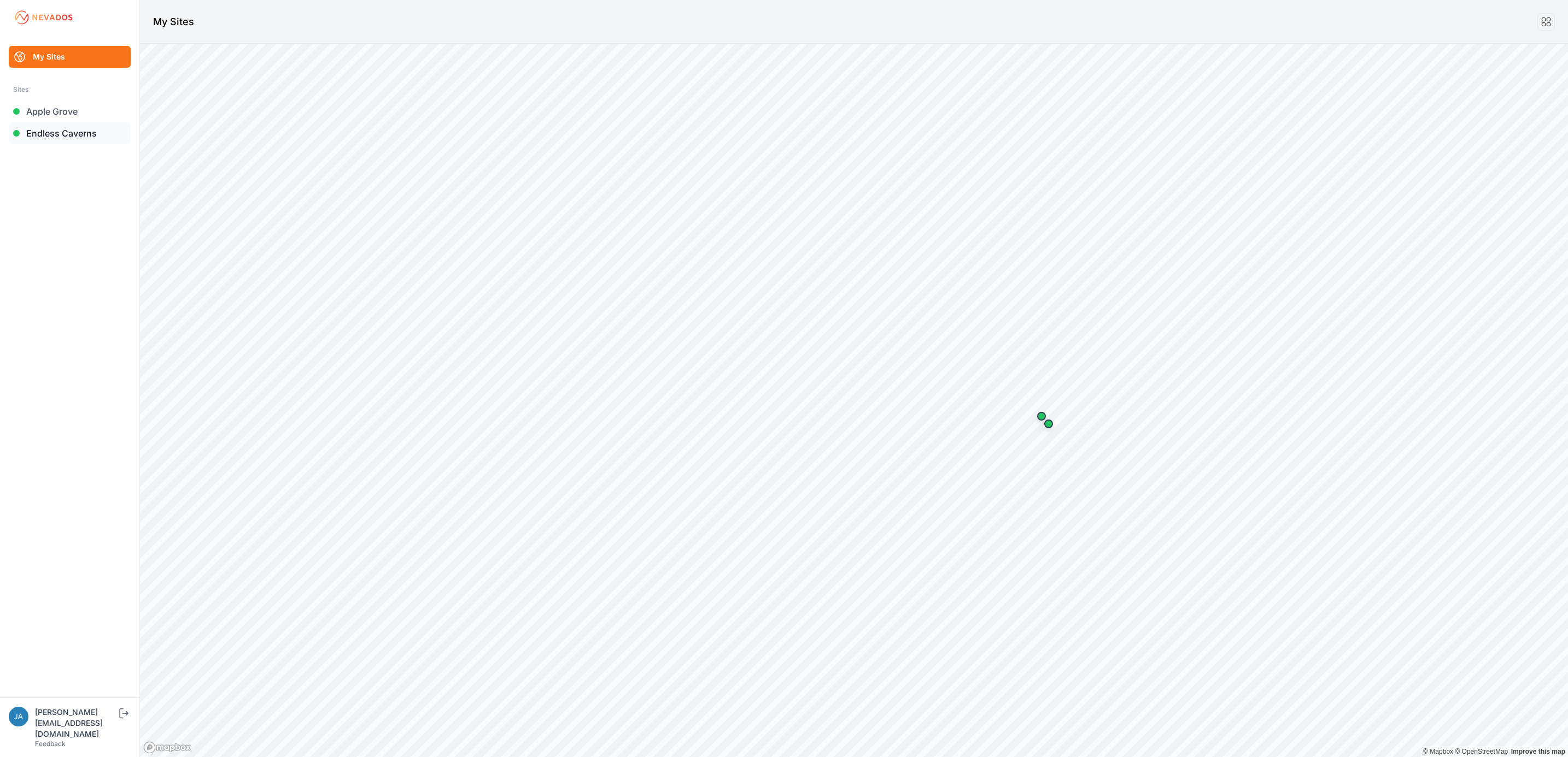
click at [82, 130] on link "Endless Caverns" at bounding box center [70, 134] width 122 height 22
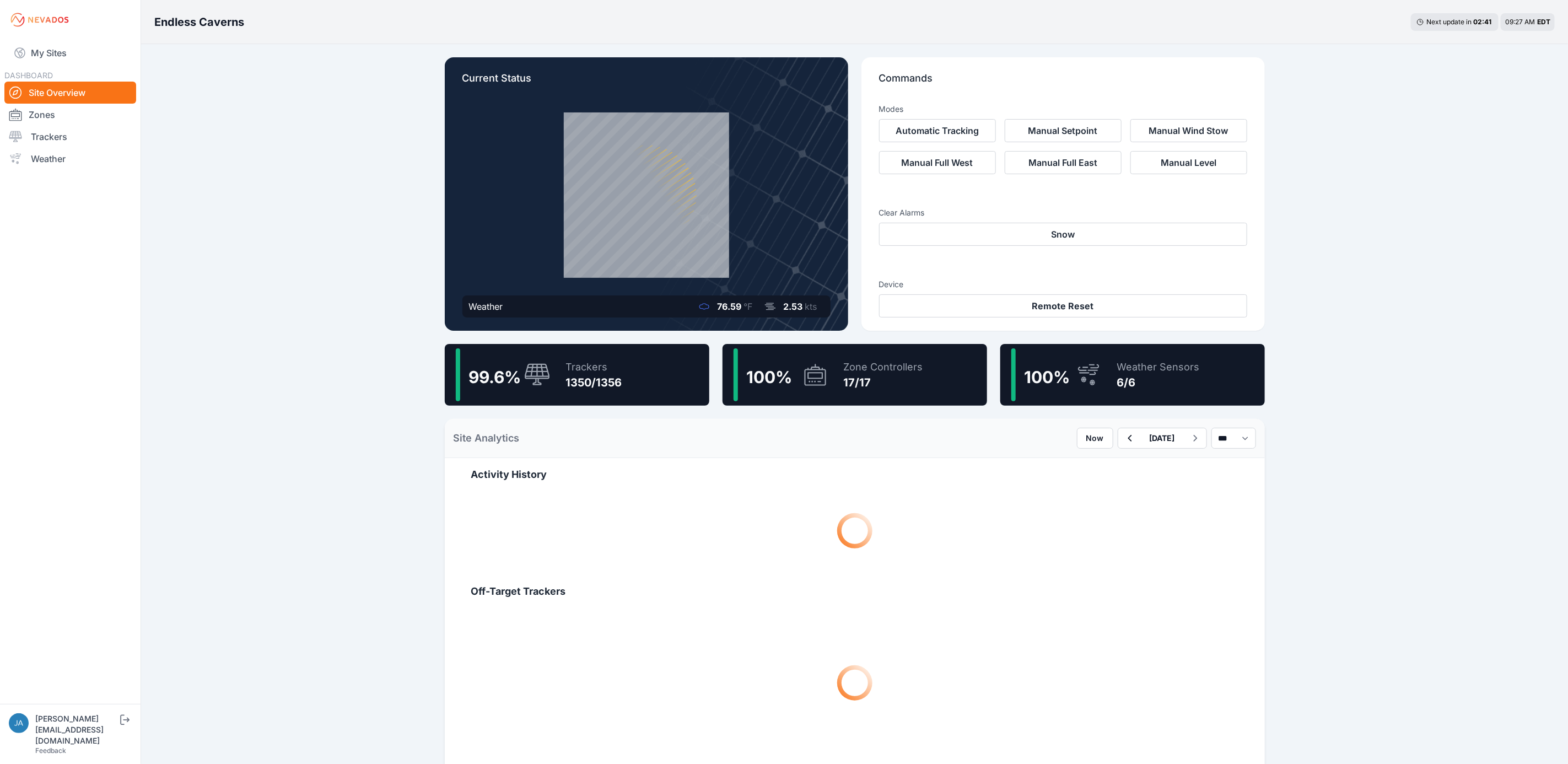
click at [554, 362] on div "99.6 % Trackers 1350/1356" at bounding box center [577, 374] width 265 height 62
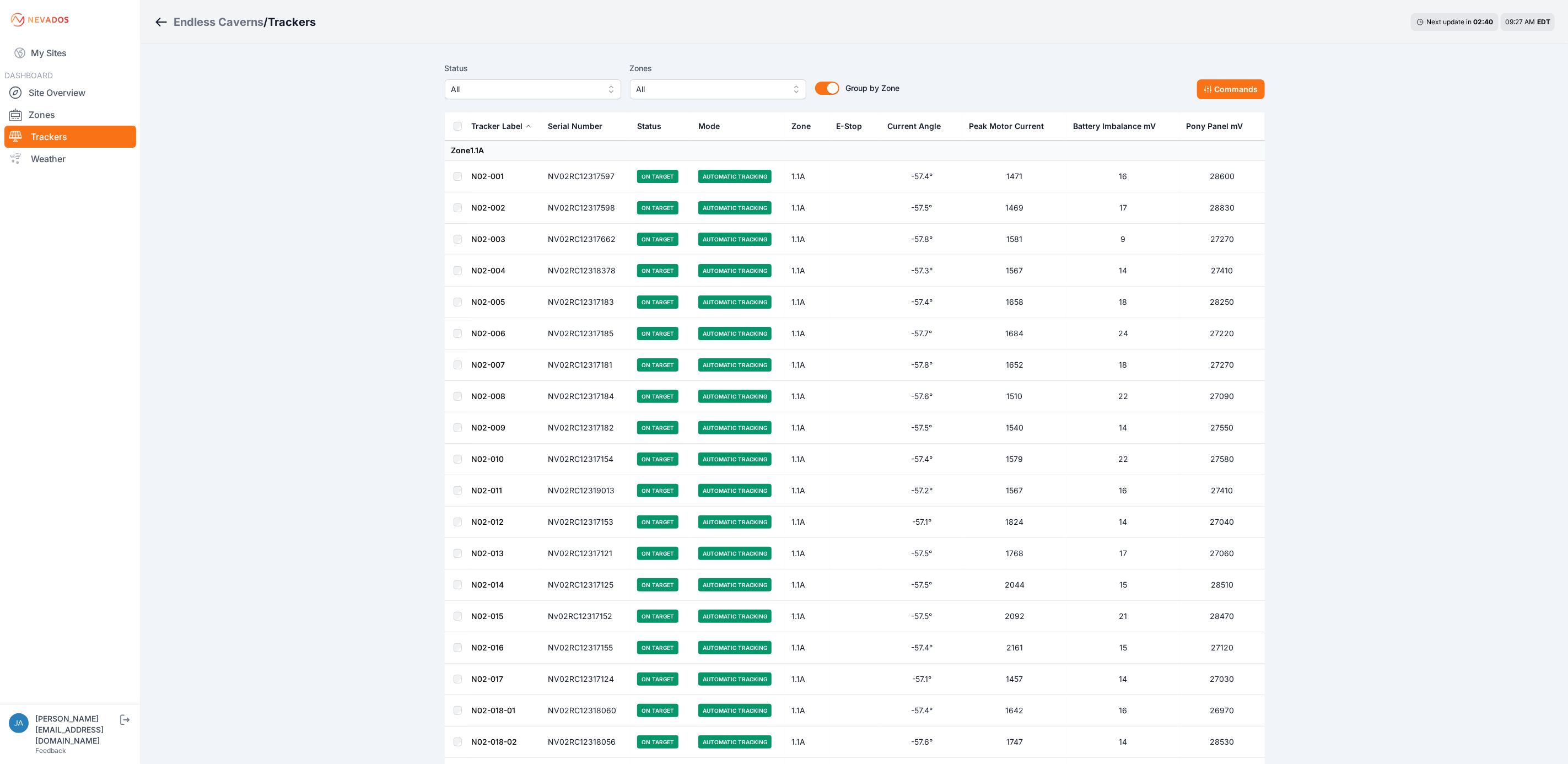
click at [586, 85] on span "All" at bounding box center [525, 90] width 148 height 13
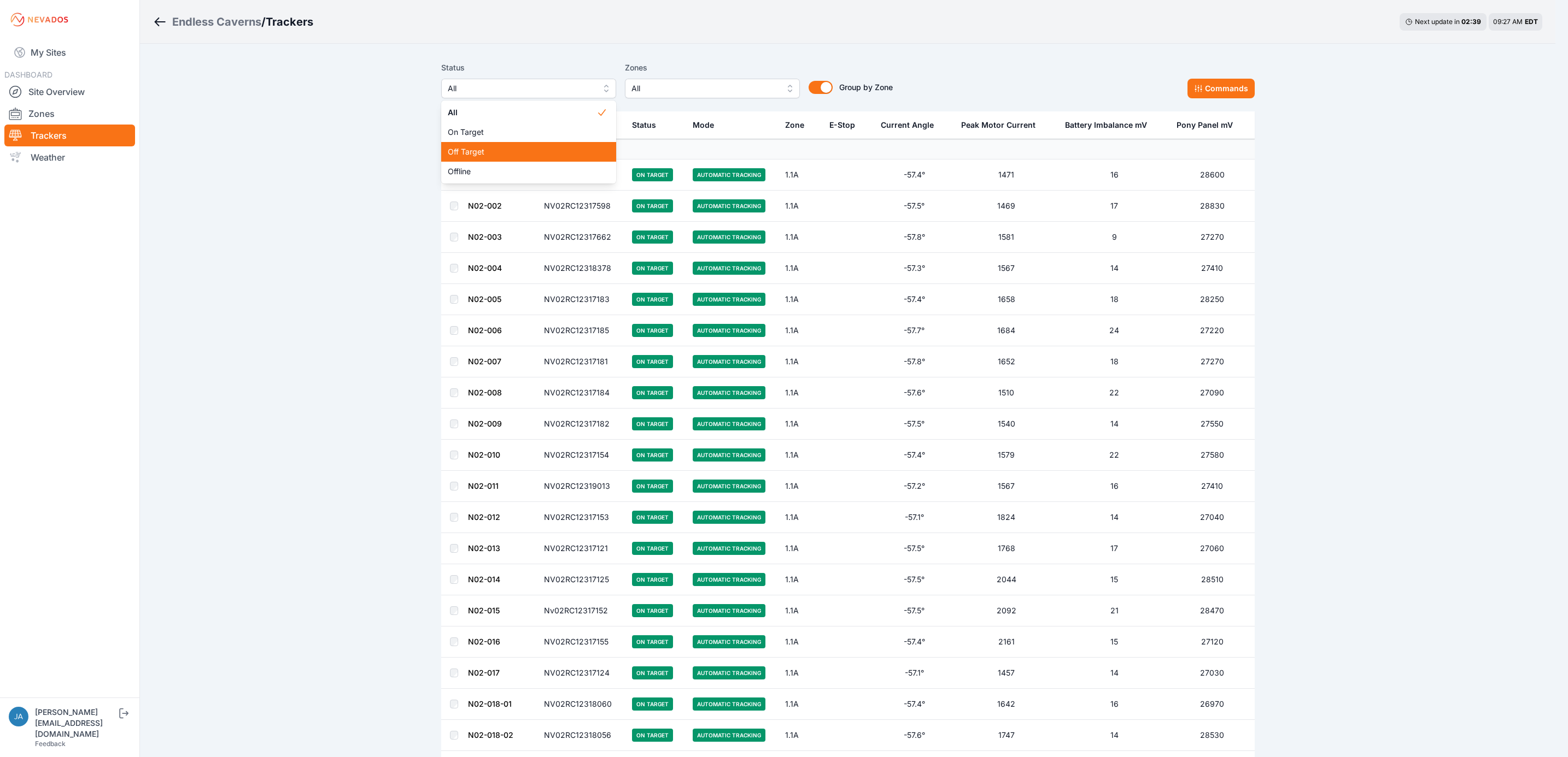
click at [558, 159] on div "Off Target" at bounding box center [528, 151] width 175 height 19
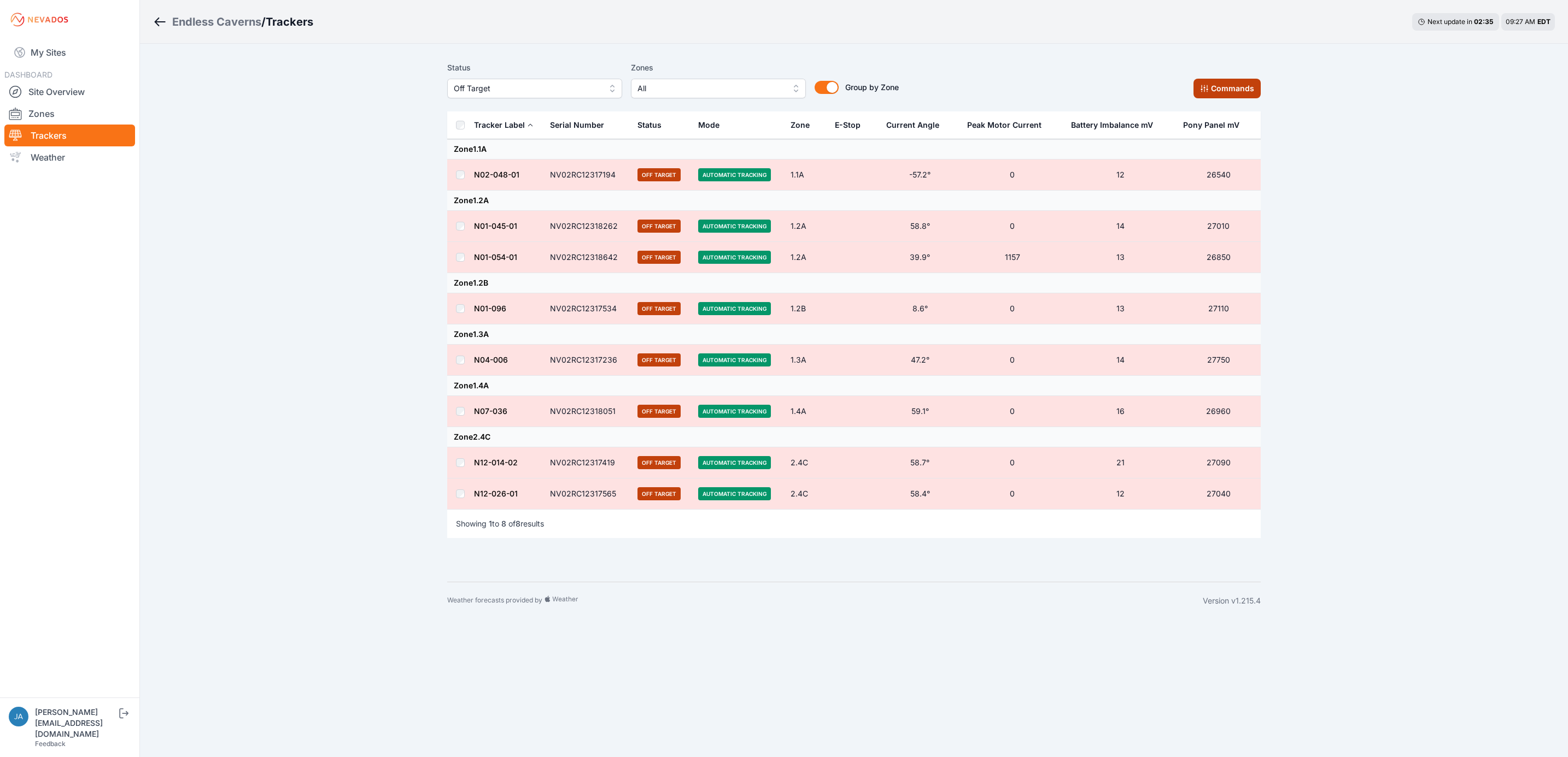
click at [1209, 95] on button "Commands" at bounding box center [1226, 88] width 67 height 19
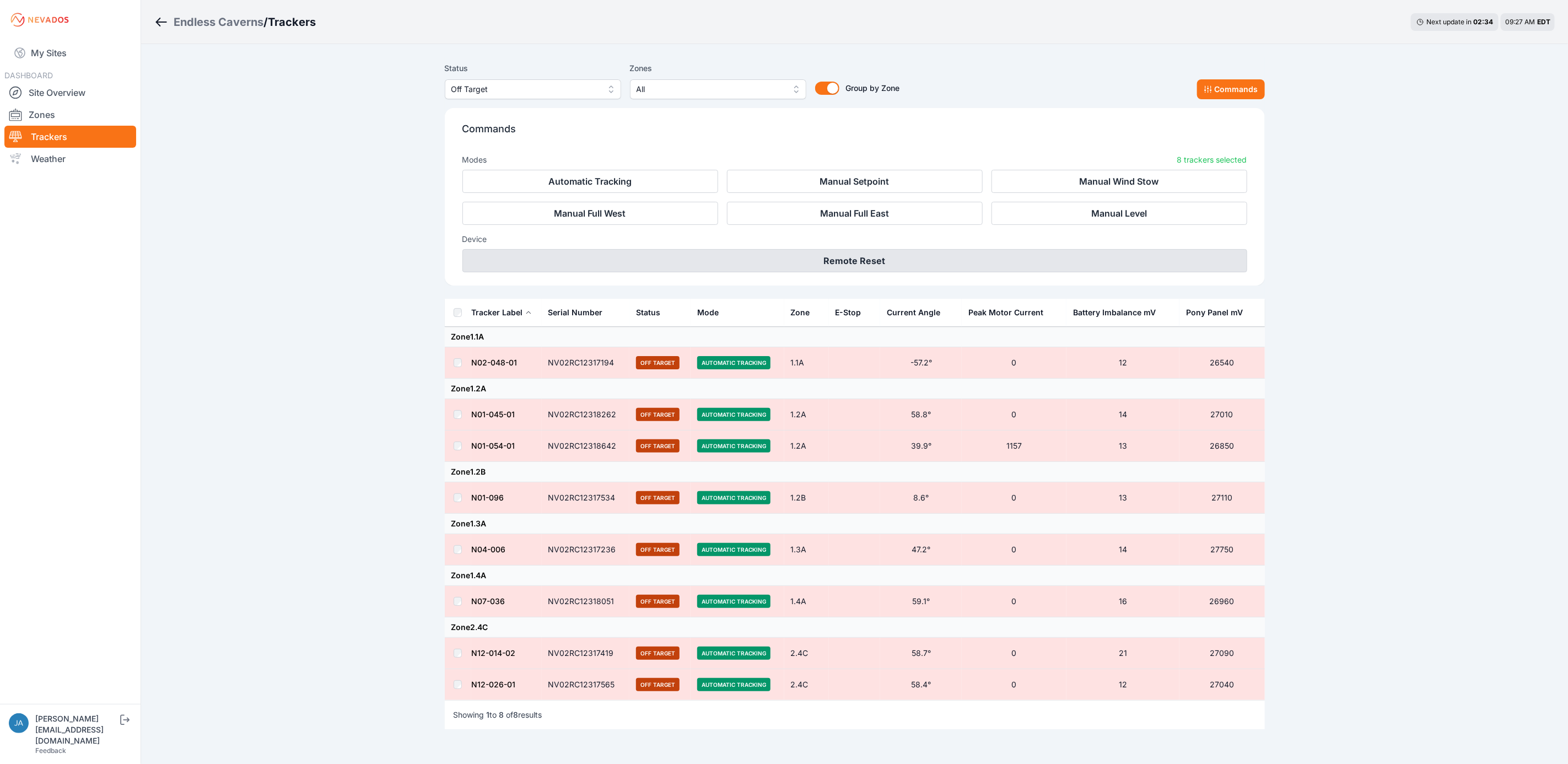
click at [934, 263] on button "Remote Reset" at bounding box center [855, 261] width 785 height 23
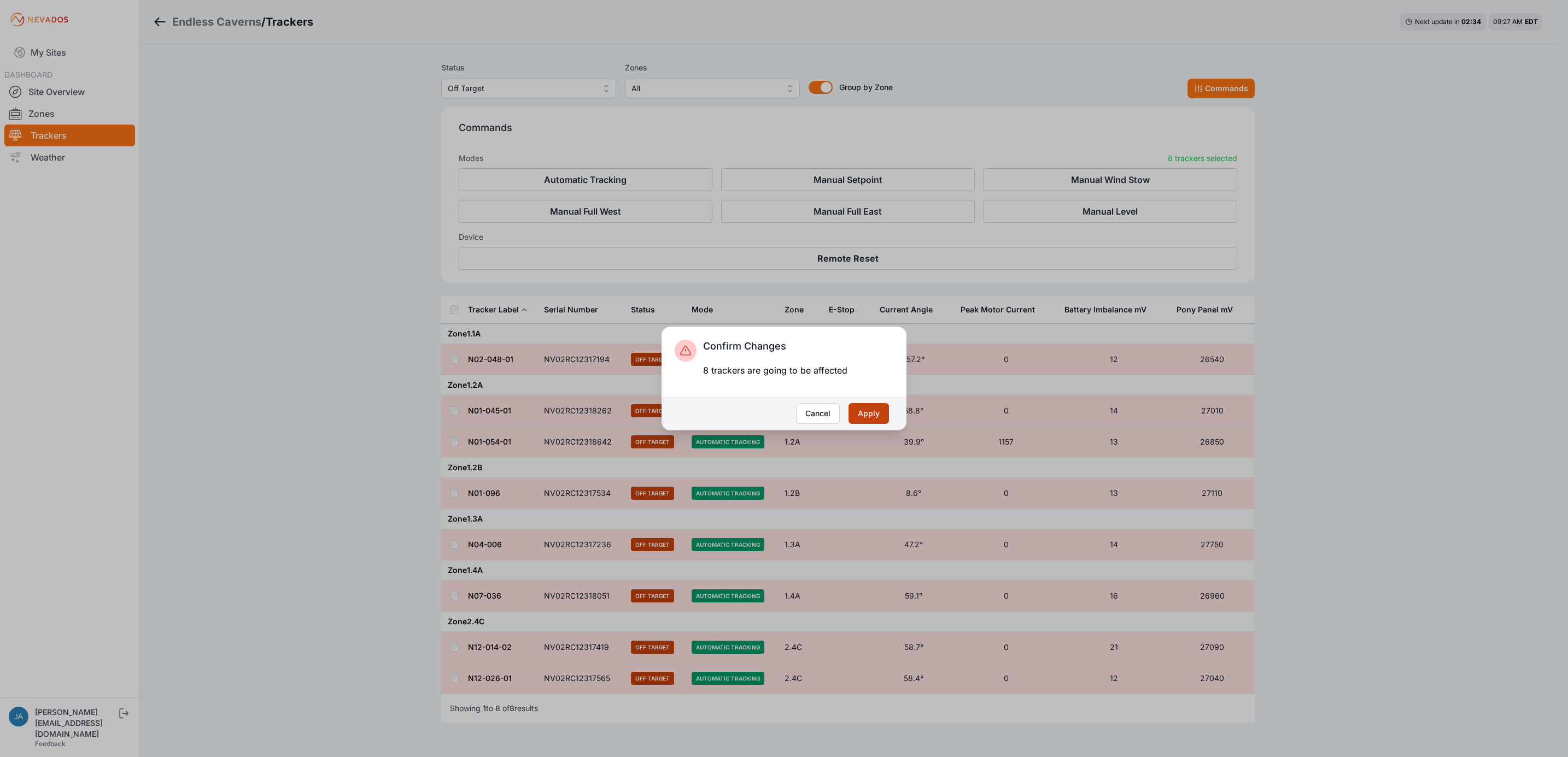
click at [871, 404] on button "Apply" at bounding box center [868, 414] width 40 height 21
